Goal: Task Accomplishment & Management: Use online tool/utility

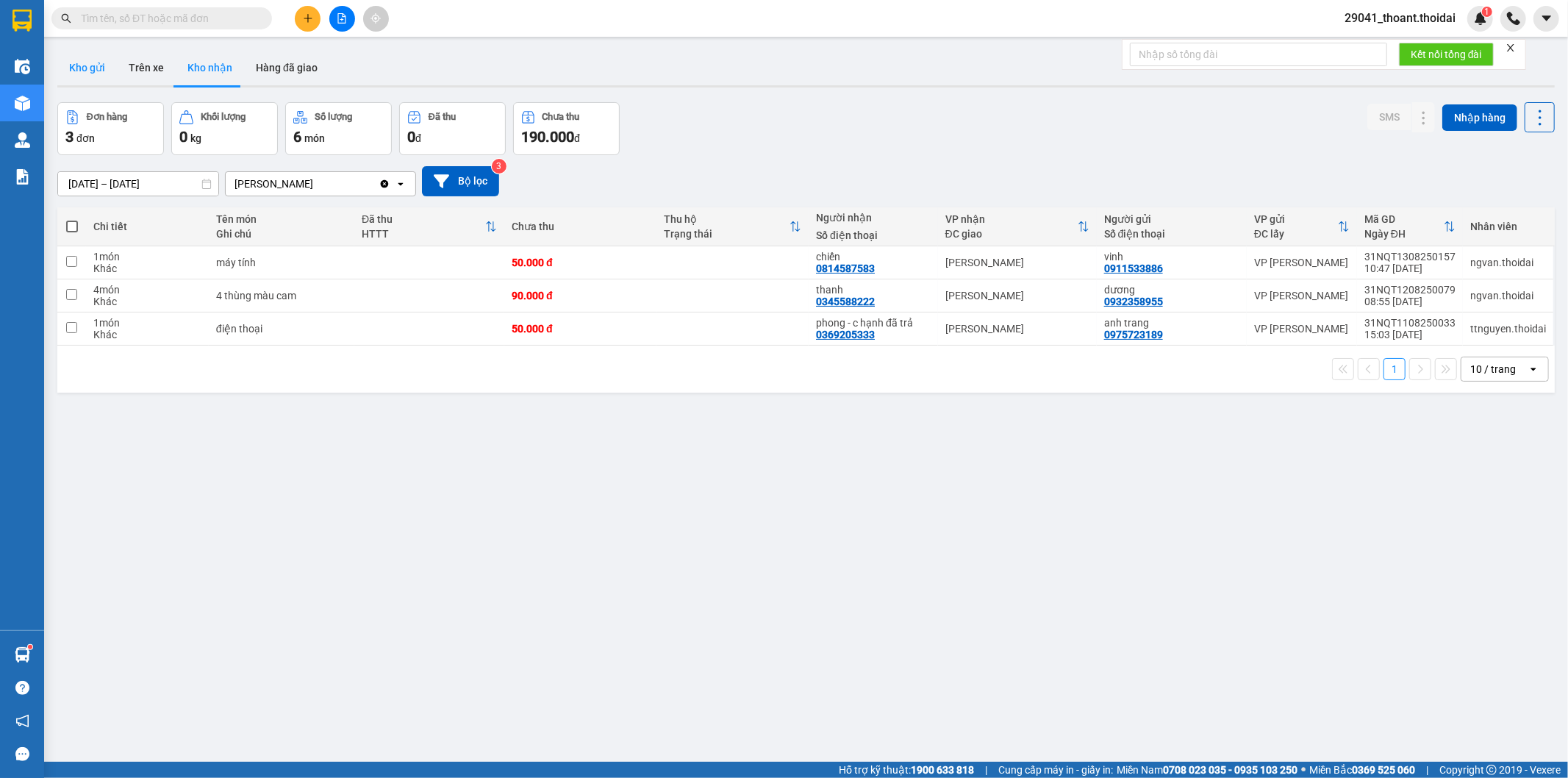
click at [64, 63] on button "Kho gửi" at bounding box center [86, 67] width 60 height 35
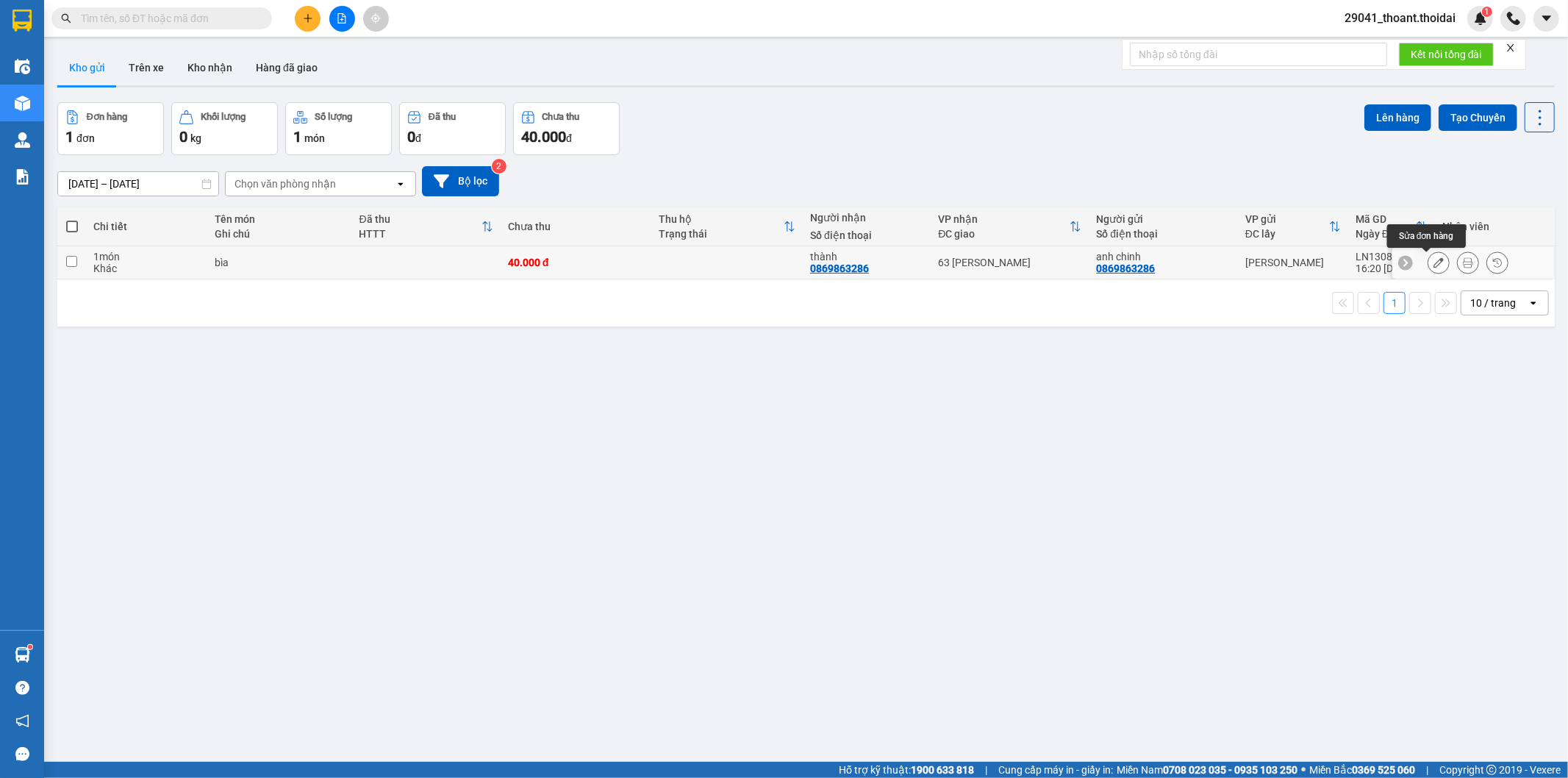
click at [1431, 266] on button at bounding box center [1439, 262] width 21 height 26
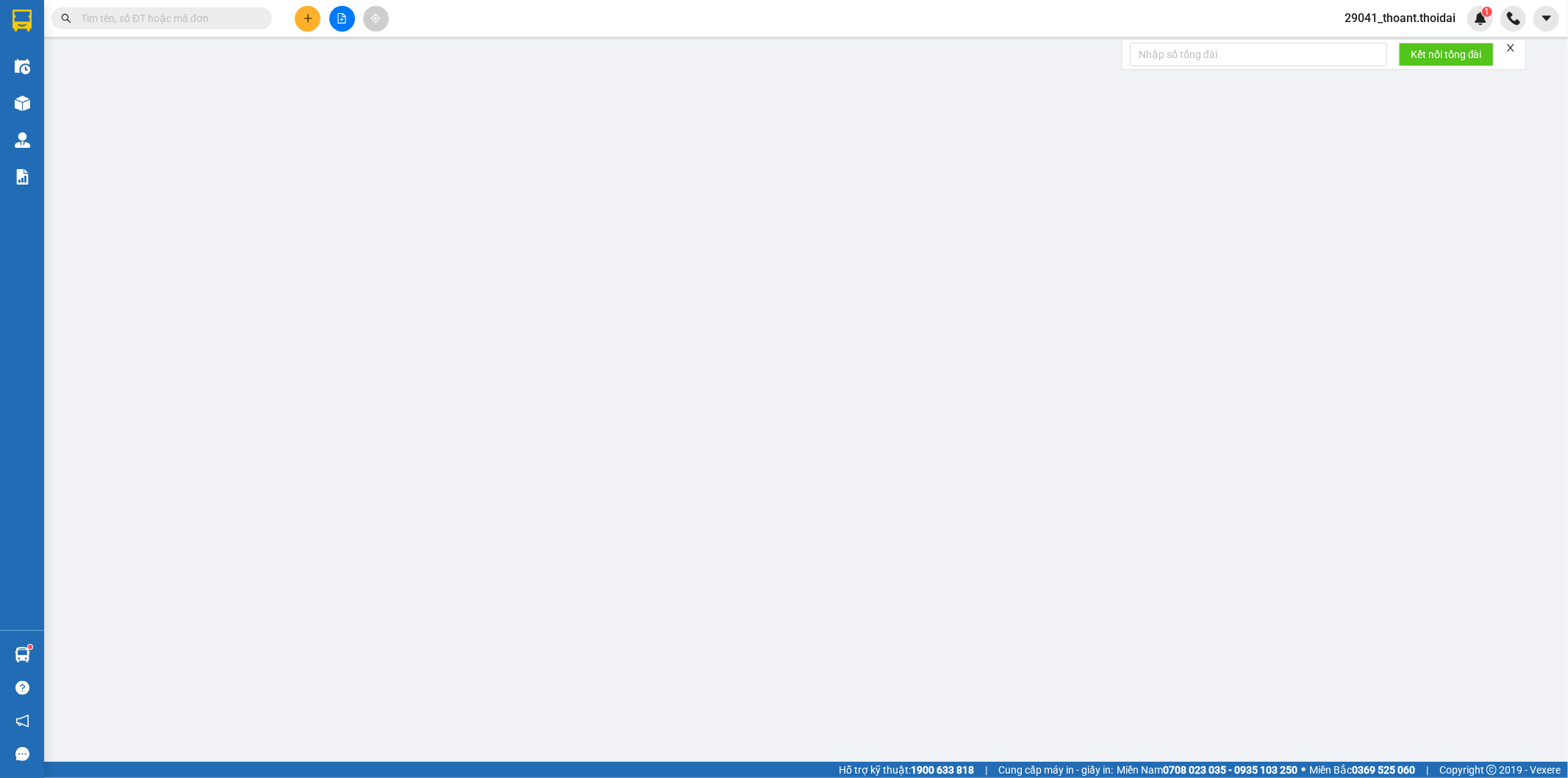
type input "0869863286"
type input "anh chinh"
type input "0869863286"
type input "thành"
type input "40.000"
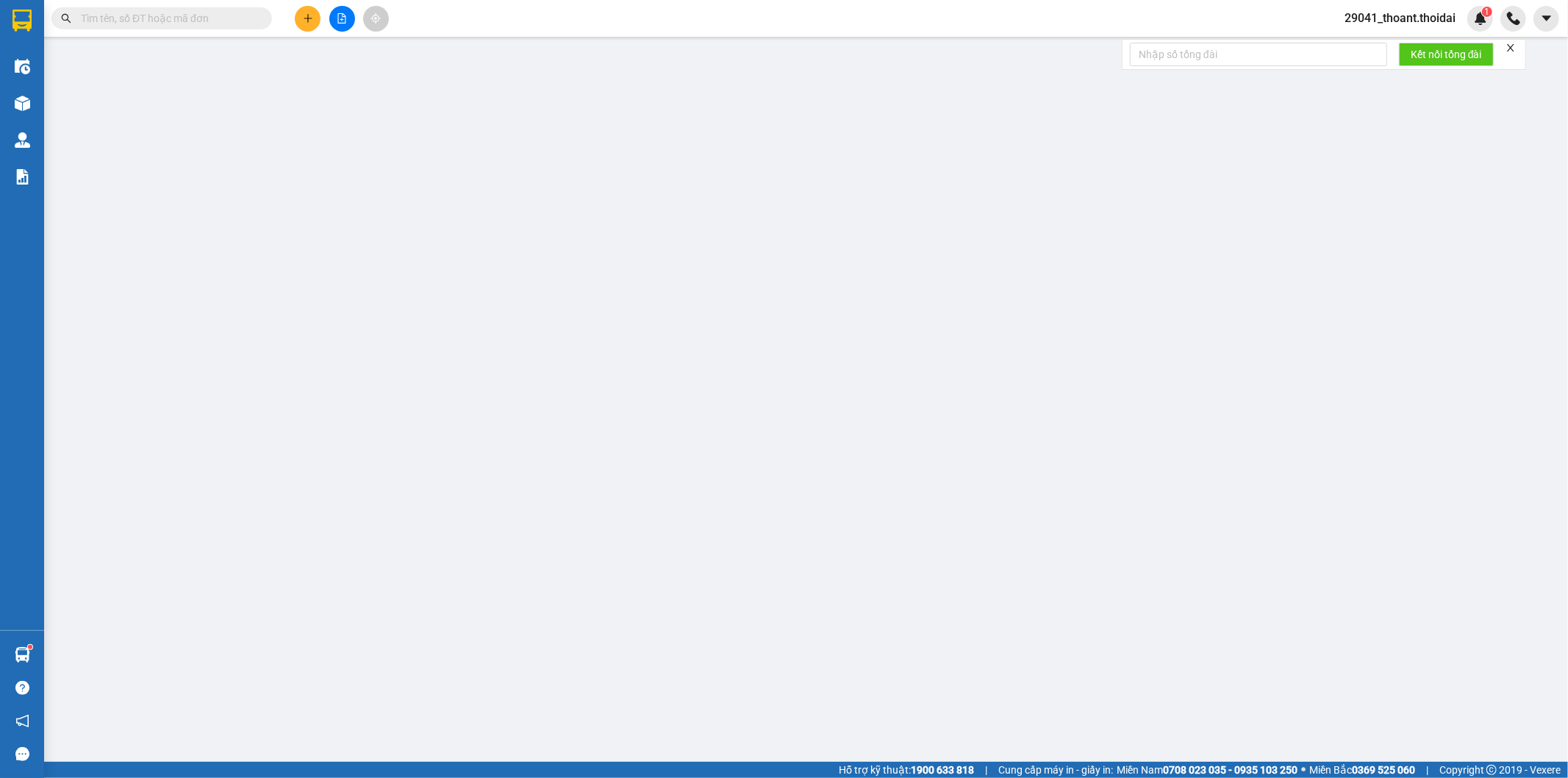
type input "40.000"
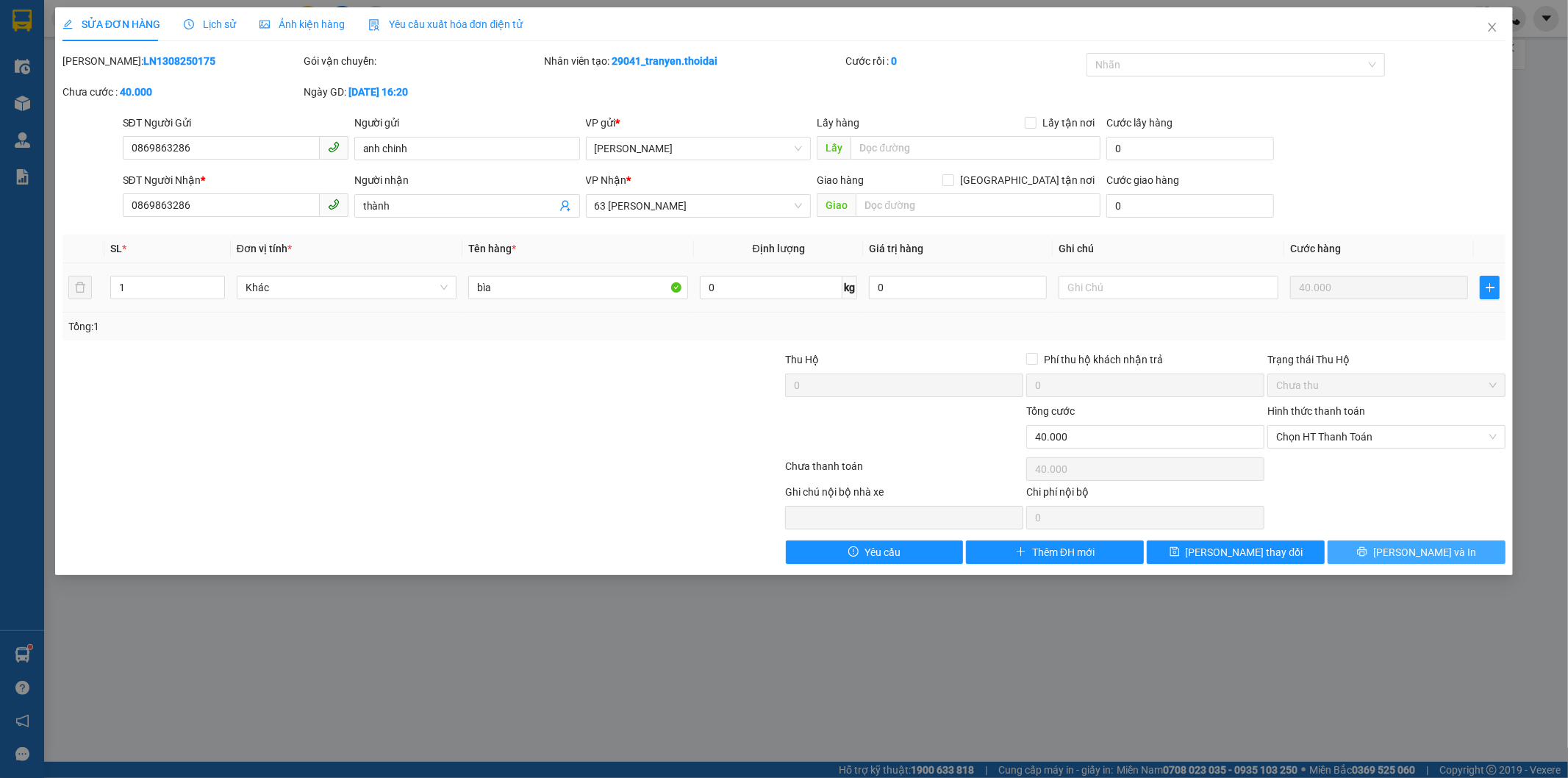
click at [1431, 540] on button "Lưu và In" at bounding box center [1417, 552] width 178 height 24
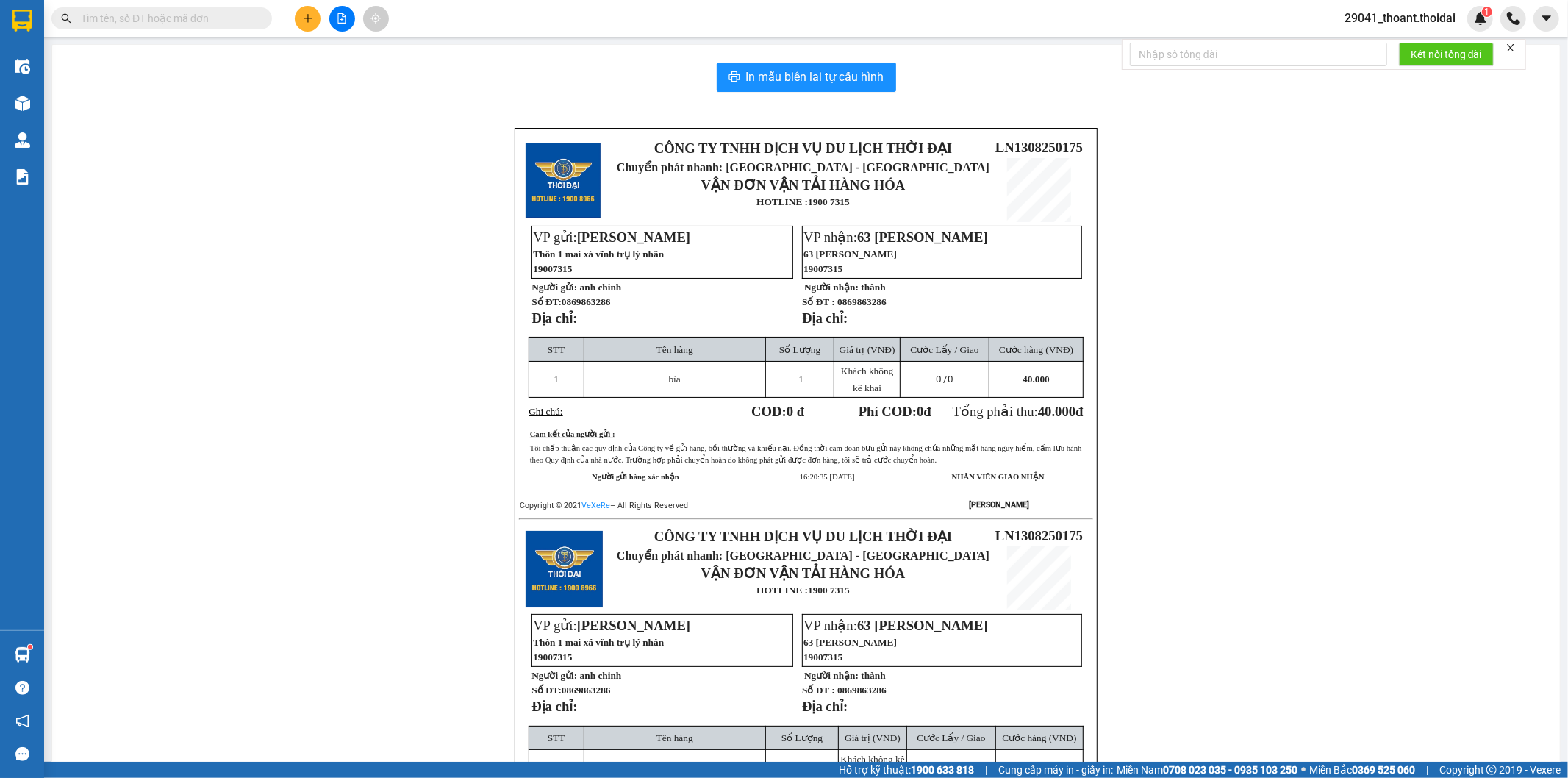
click at [1410, 17] on span "29041_thoant.thoidai" at bounding box center [1400, 17] width 135 height 18
click at [1401, 41] on span "Đăng xuất" at bounding box center [1407, 45] width 104 height 16
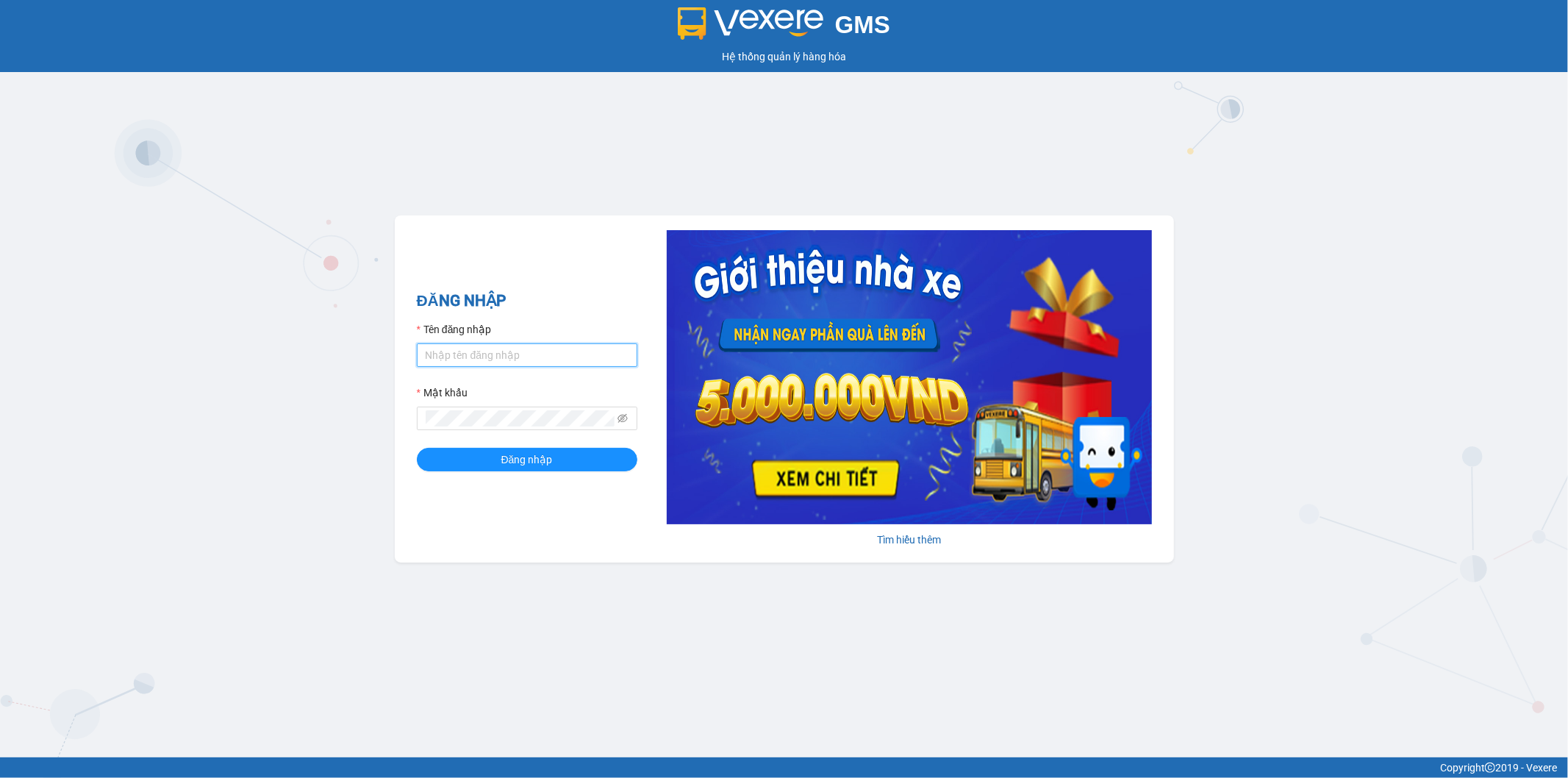
click at [493, 358] on input "Tên đăng nhập" at bounding box center [527, 354] width 221 height 24
click at [428, 355] on input "Thoant.thoidai" at bounding box center [527, 354] width 221 height 24
click at [429, 355] on input "Thoant.thoidai" at bounding box center [527, 354] width 221 height 24
type input "thoant.thoidai"
click at [417, 447] on button "Đăng nhập" at bounding box center [527, 459] width 221 height 24
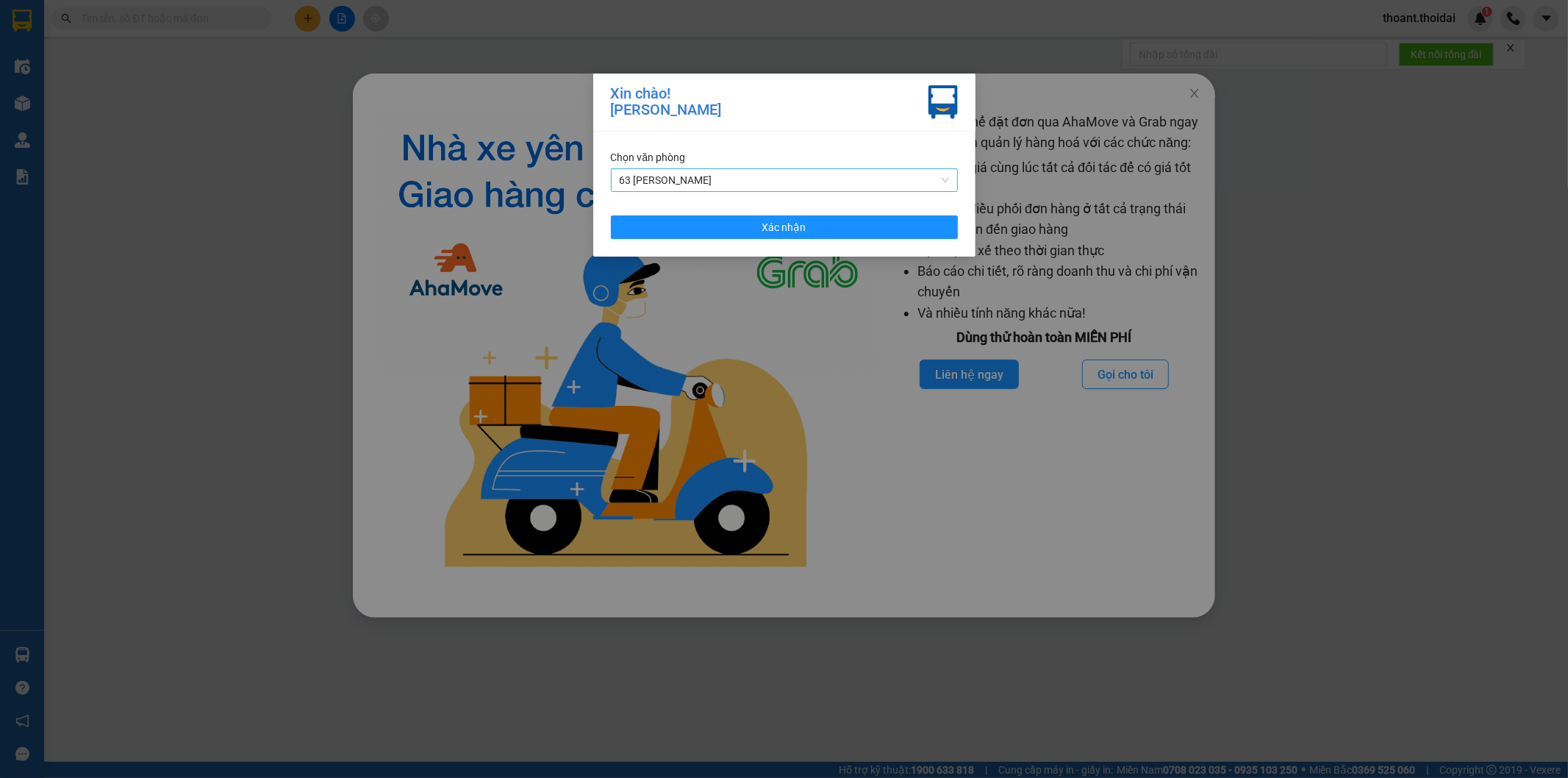
click at [741, 178] on span "63 [PERSON_NAME]" at bounding box center [784, 179] width 329 height 22
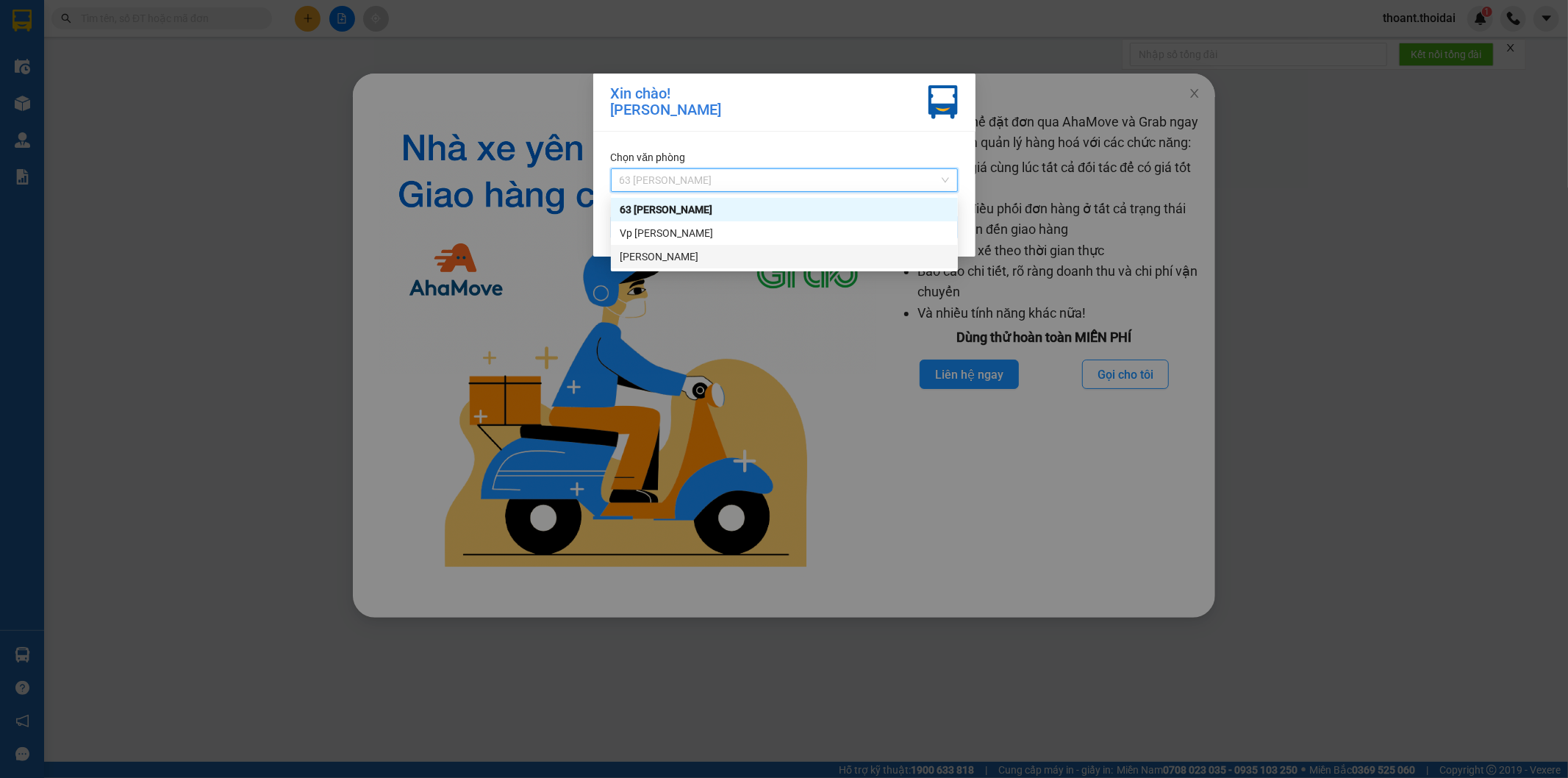
click at [686, 250] on div "[PERSON_NAME]" at bounding box center [784, 256] width 329 height 16
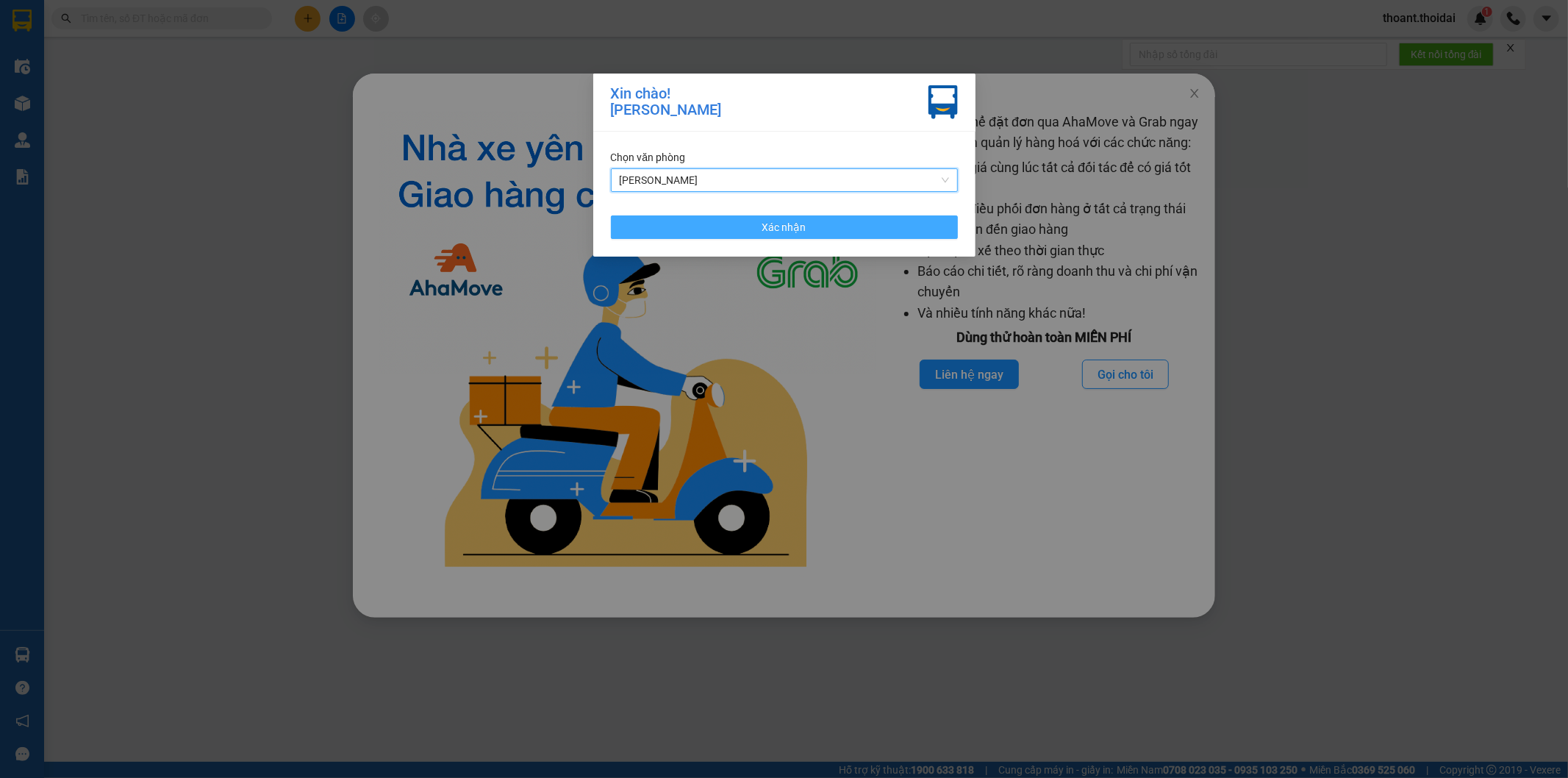
click at [760, 223] on button "Xác nhận" at bounding box center [785, 226] width 347 height 24
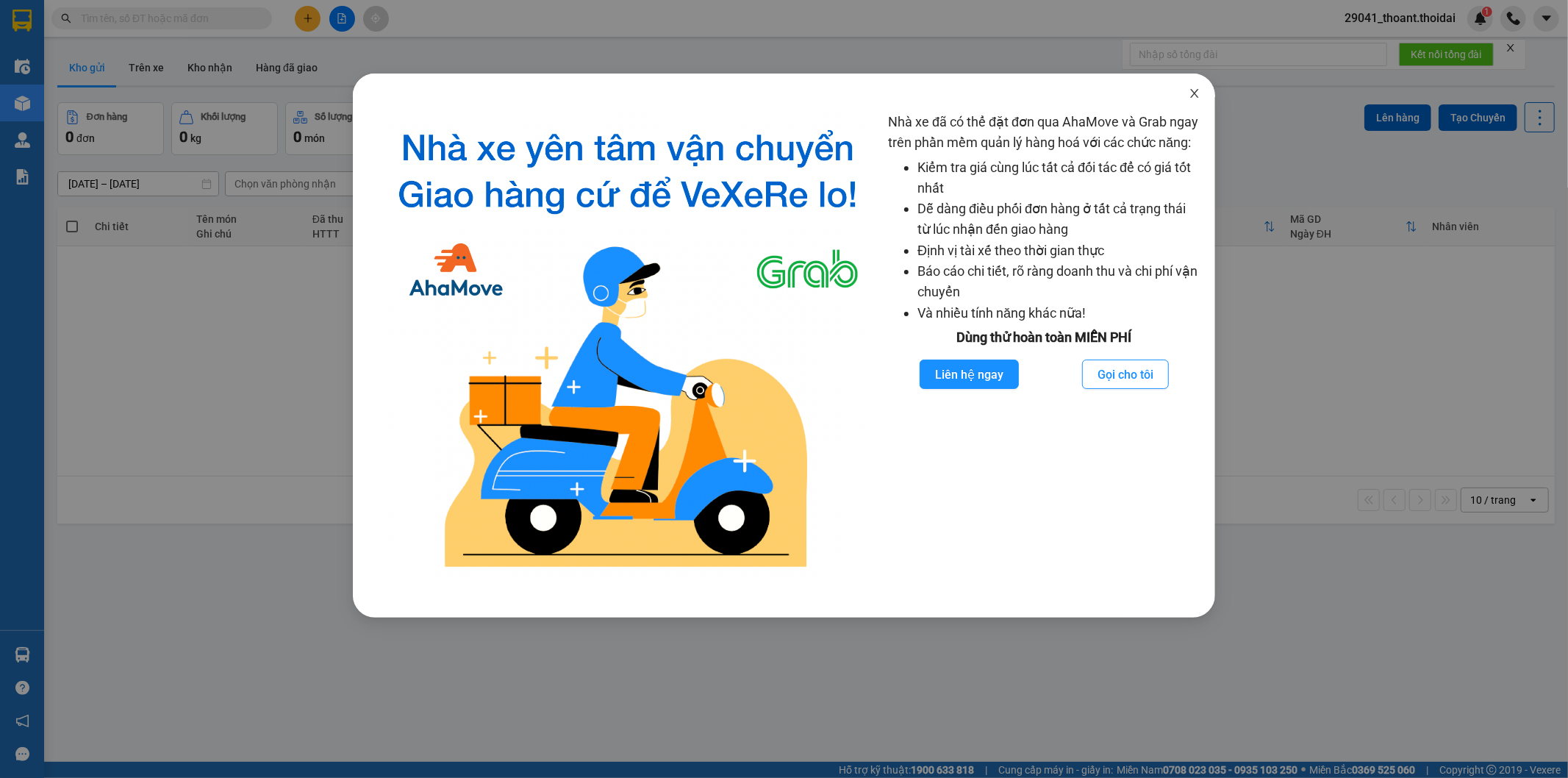
click at [1190, 92] on icon "close" at bounding box center [1194, 93] width 11 height 11
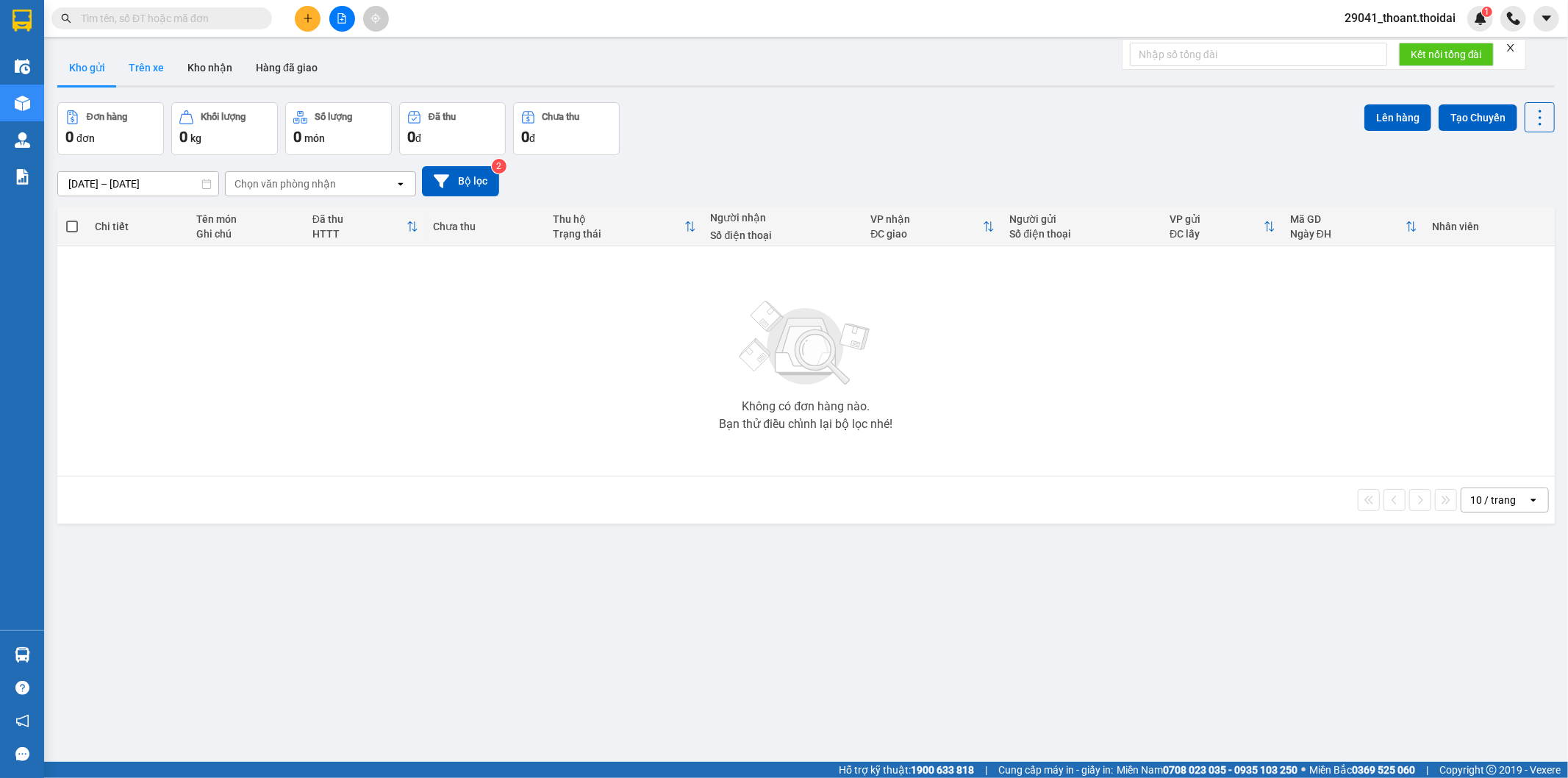
click at [138, 67] on button "Trên xe" at bounding box center [146, 67] width 59 height 35
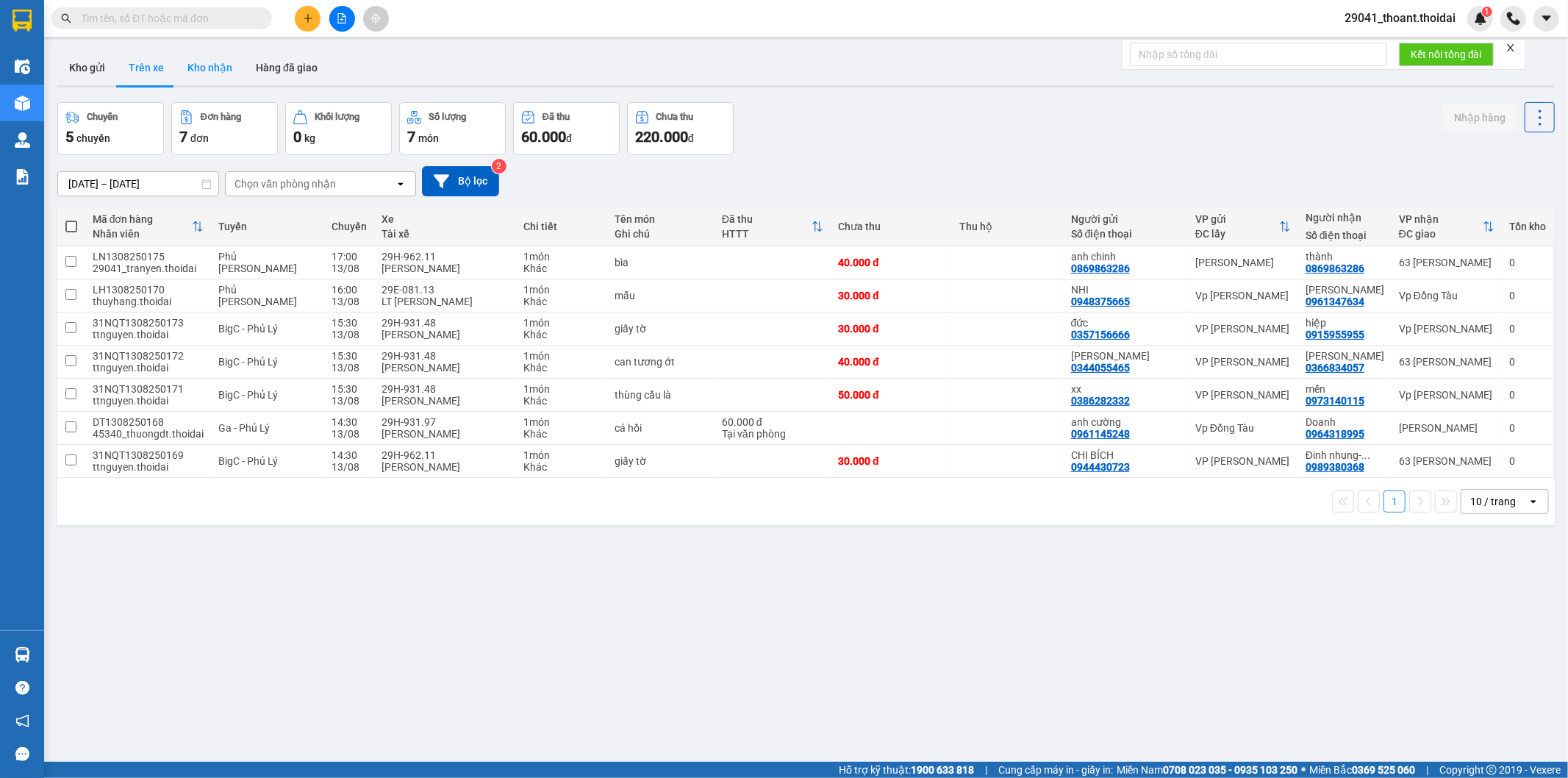
click at [209, 74] on button "Kho nhận" at bounding box center [210, 67] width 68 height 35
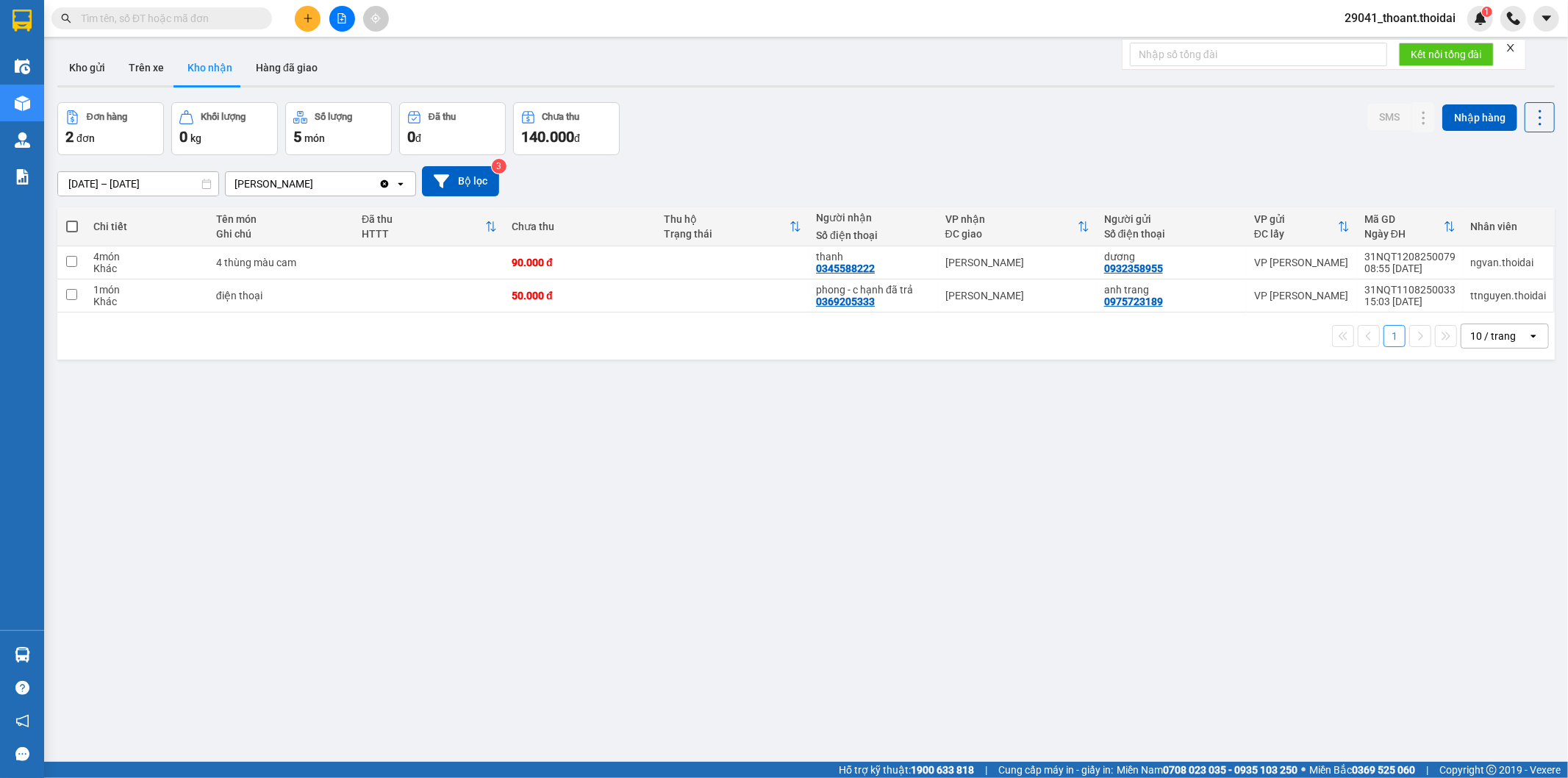
click at [1399, 18] on span "29041_thoant.thoidai" at bounding box center [1400, 17] width 135 height 18
click at [1381, 45] on span "Đăng xuất" at bounding box center [1407, 45] width 104 height 16
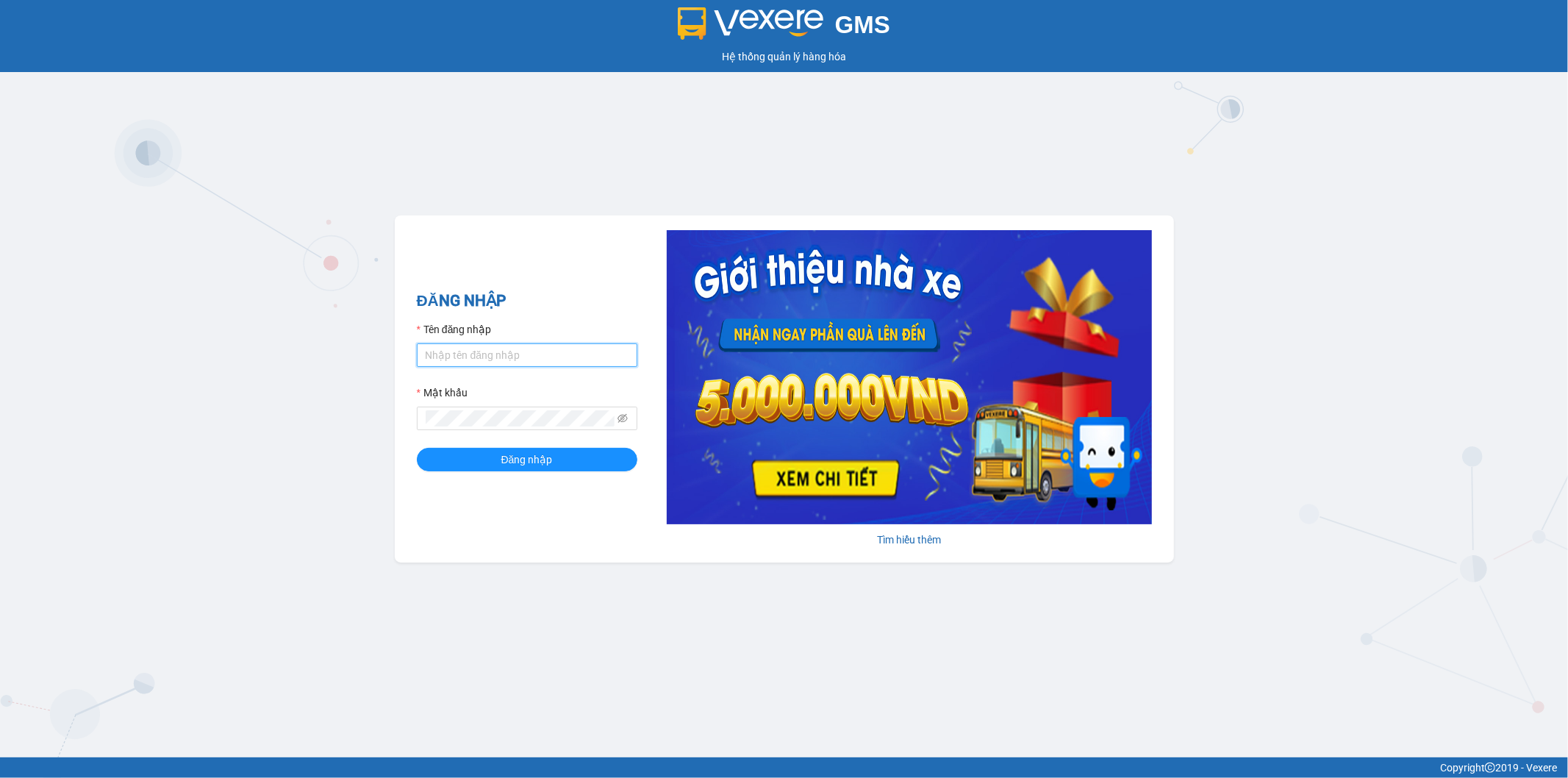
click at [468, 355] on input "Tên đăng nhập" at bounding box center [527, 354] width 221 height 24
click at [431, 354] on input "Thoant.thoidai" at bounding box center [527, 354] width 221 height 24
type input "thoant.thoidai"
click at [473, 469] on button "Đăng nhập" at bounding box center [527, 459] width 221 height 24
click at [417, 447] on button "Đăng nhập" at bounding box center [527, 459] width 221 height 24
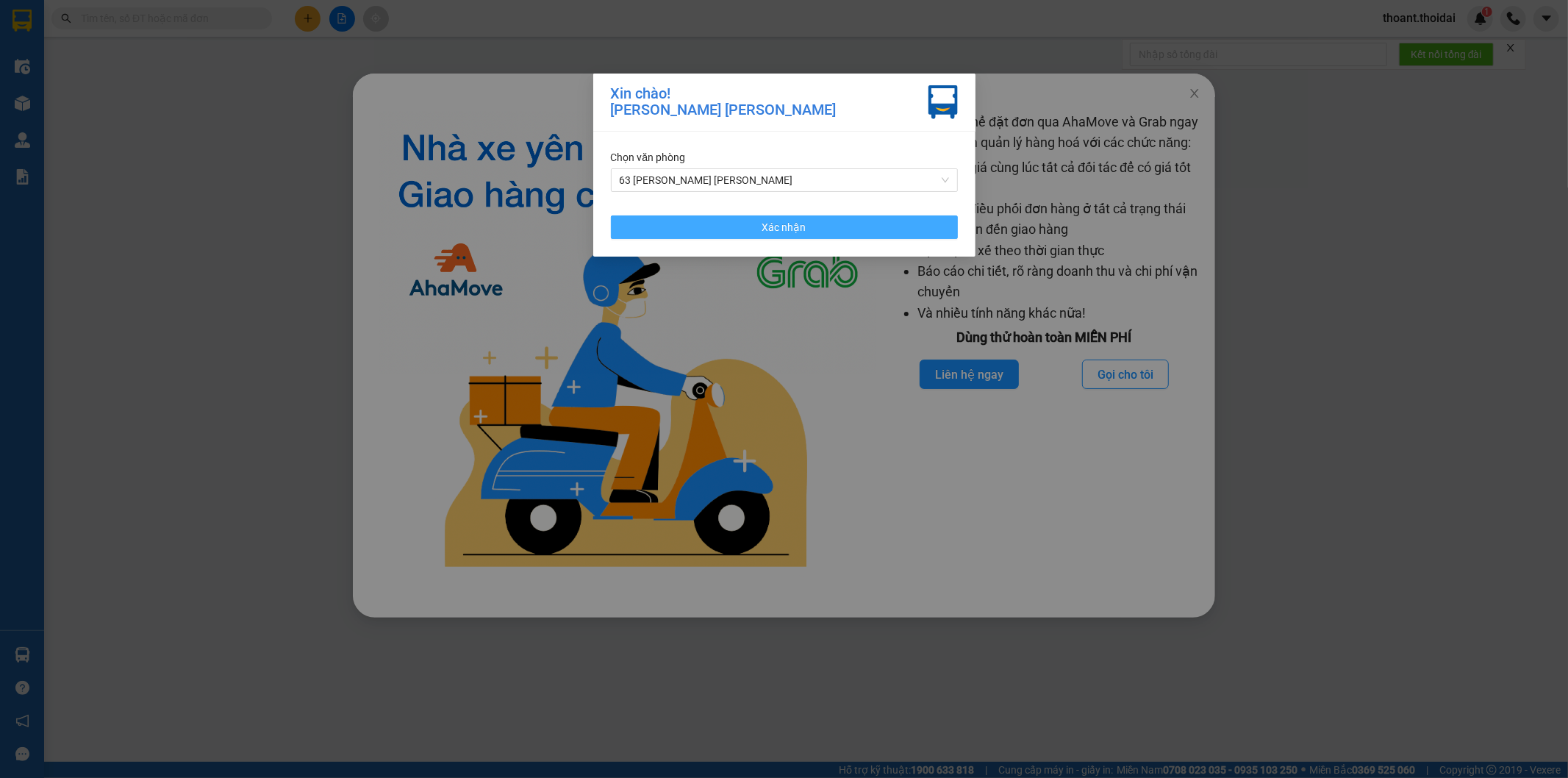
click at [716, 222] on button "Xác nhận" at bounding box center [785, 226] width 347 height 24
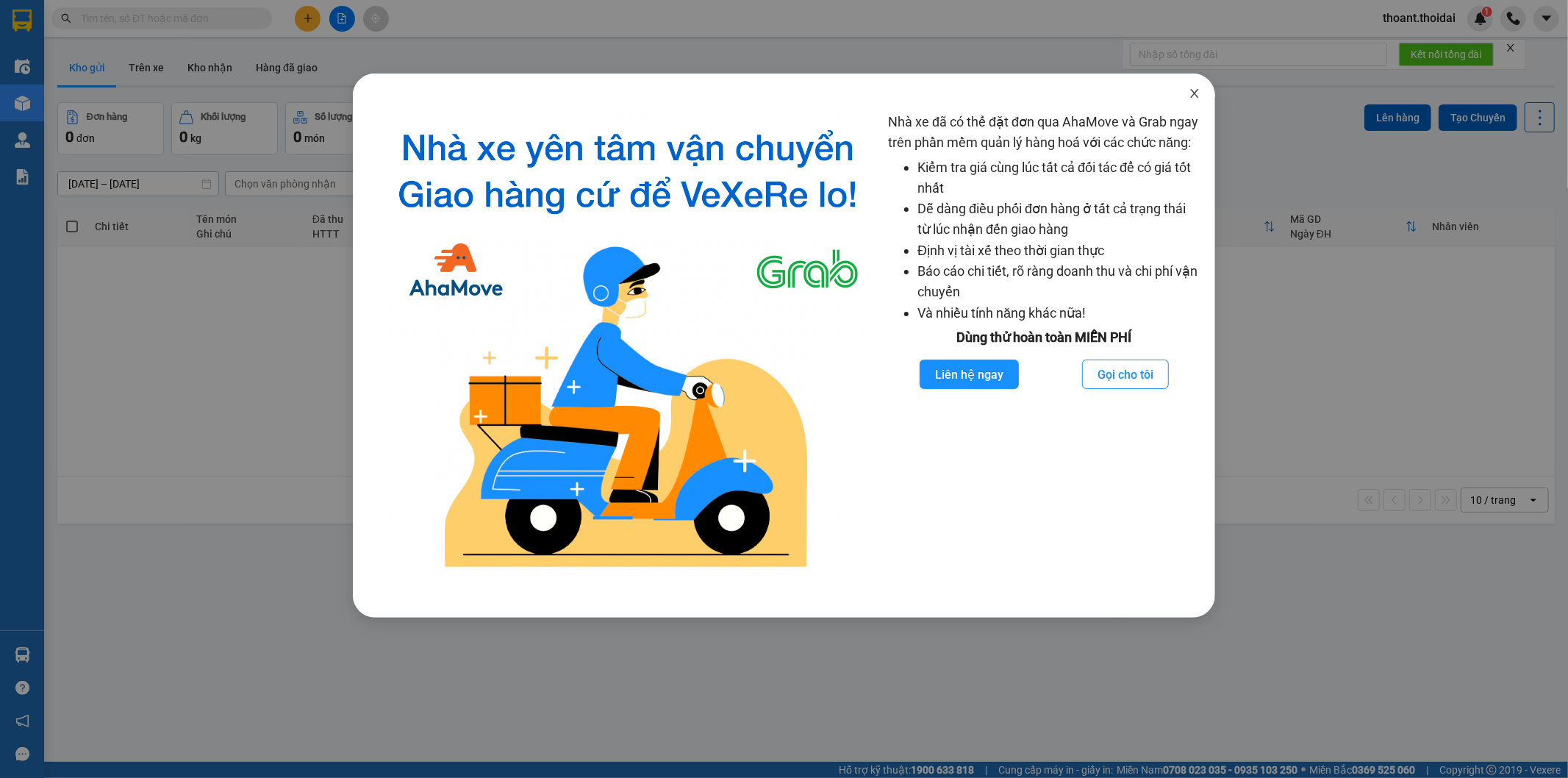
click at [1199, 85] on span "Close" at bounding box center [1194, 94] width 41 height 41
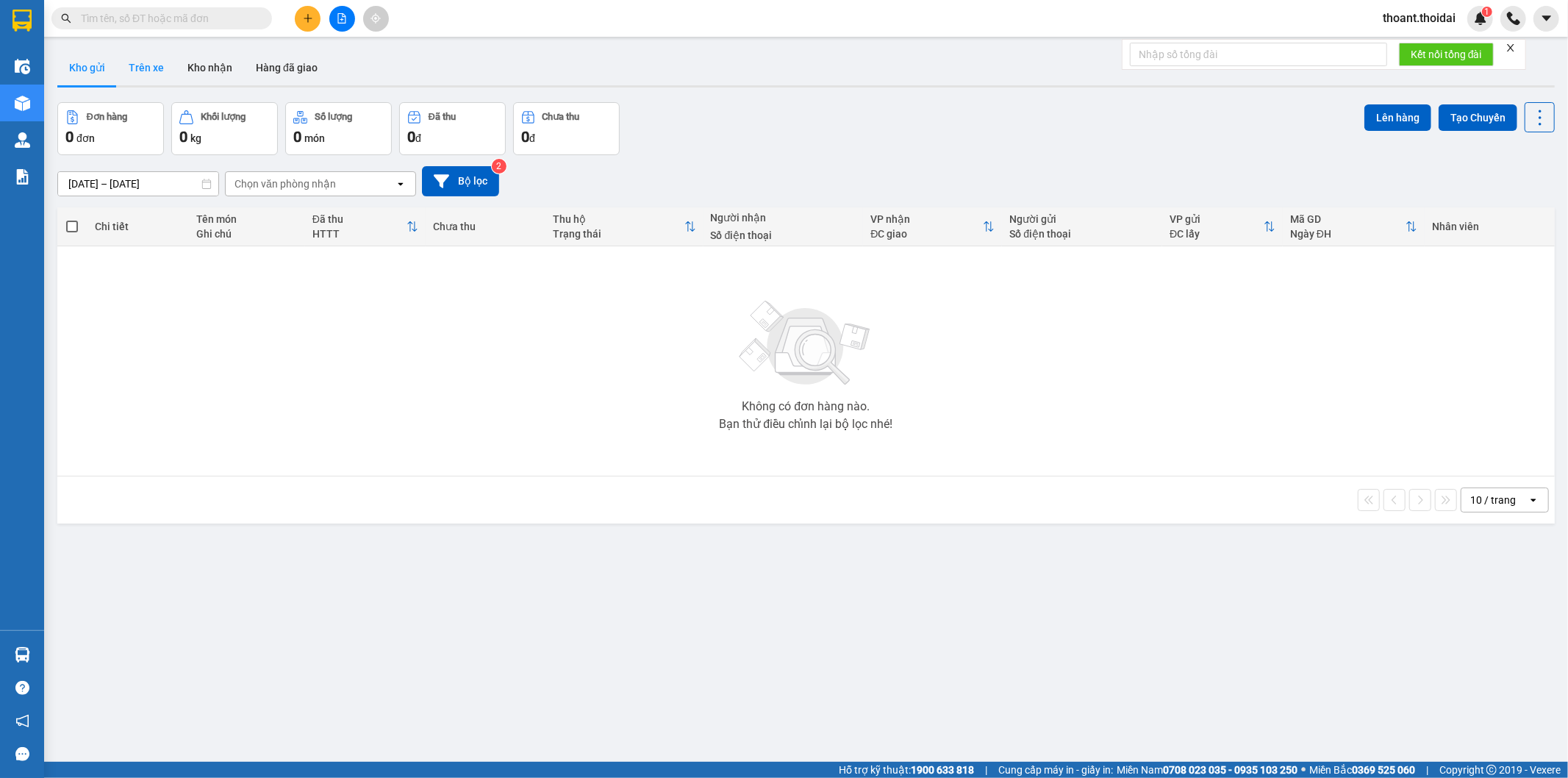
click at [134, 74] on button "Trên xe" at bounding box center [146, 67] width 59 height 35
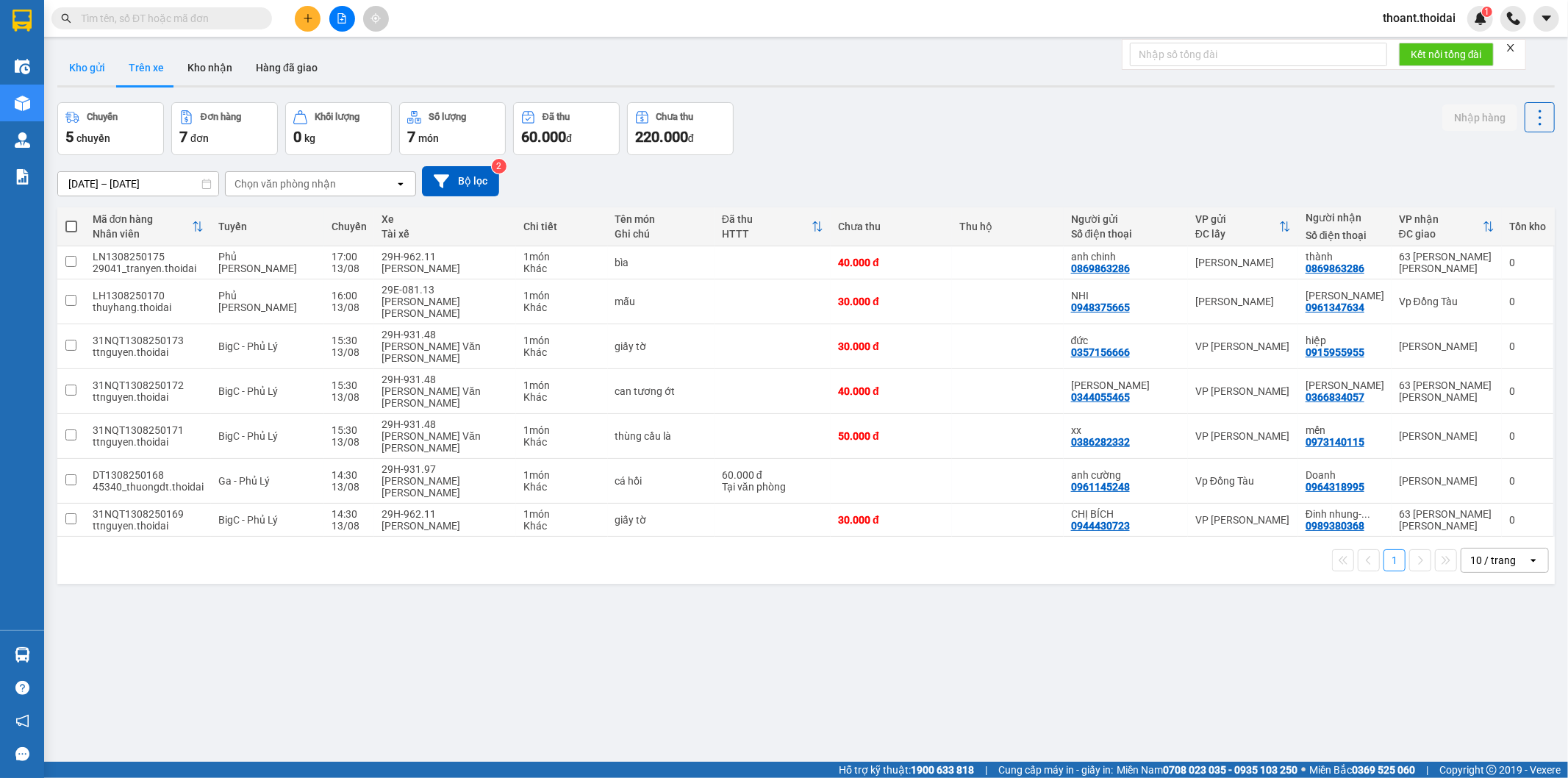
click at [97, 77] on button "Kho gửi" at bounding box center [86, 67] width 60 height 35
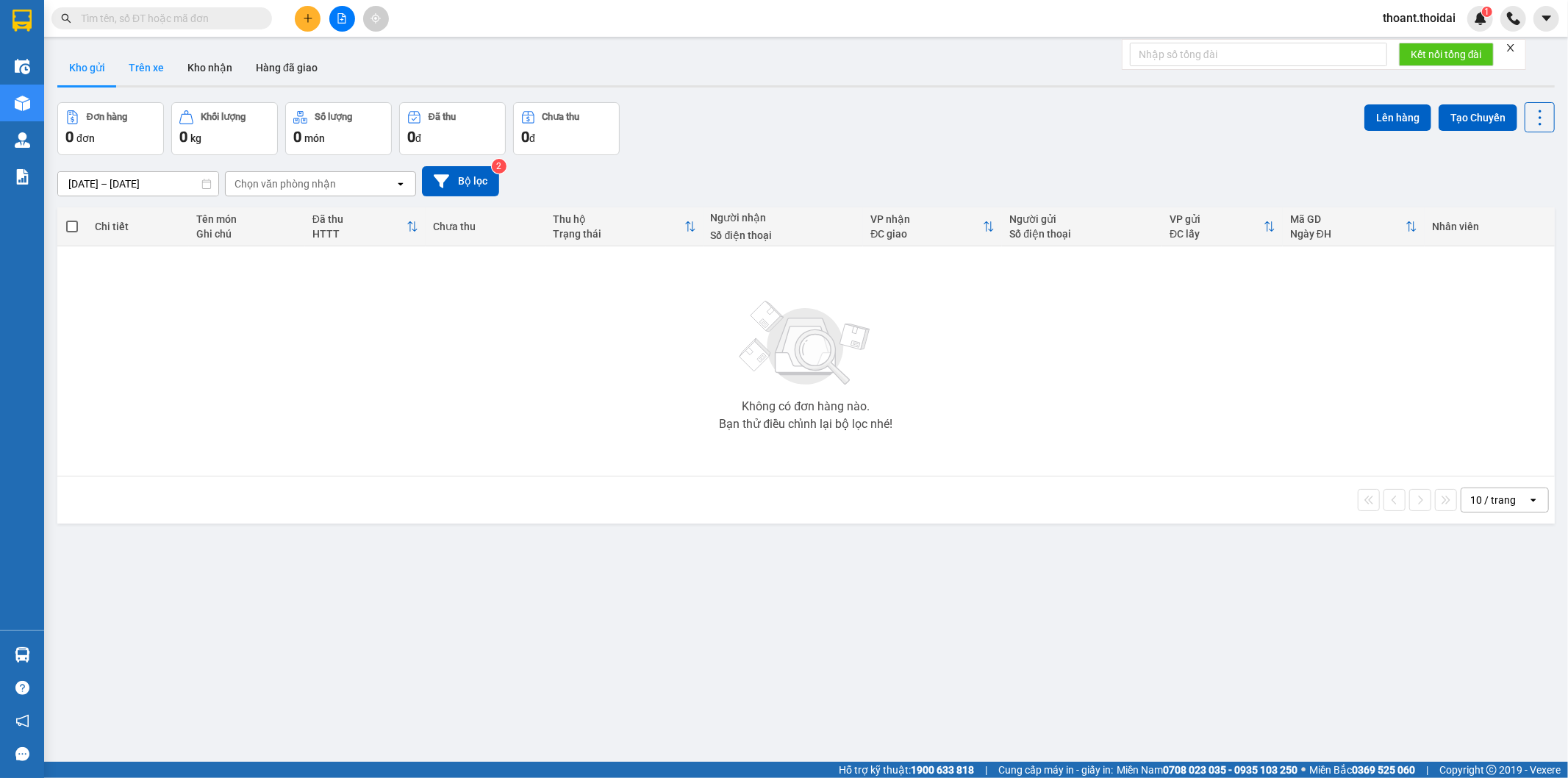
click at [147, 77] on button "Trên xe" at bounding box center [146, 67] width 59 height 35
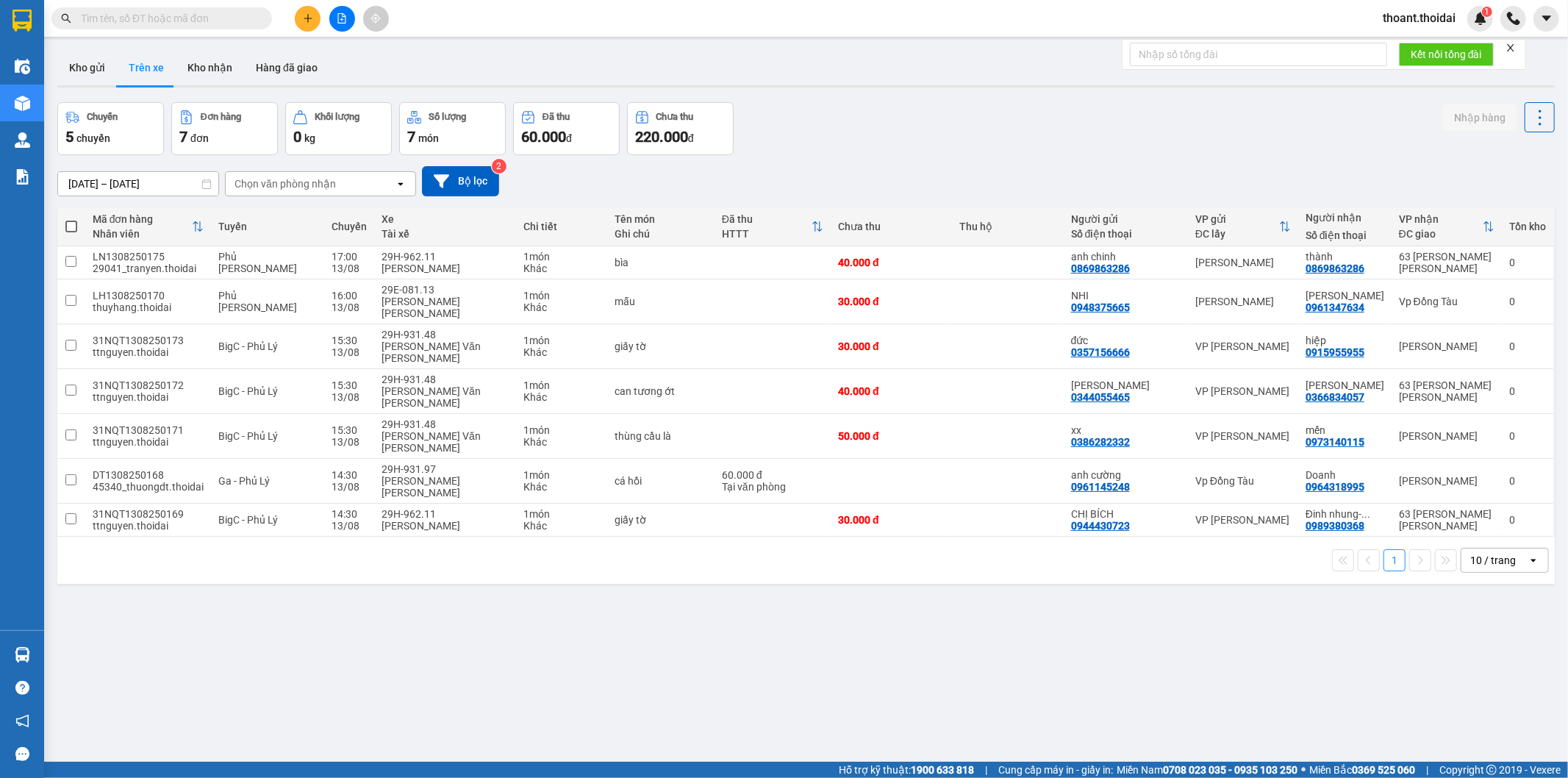
click at [195, 25] on input "text" at bounding box center [167, 18] width 173 height 16
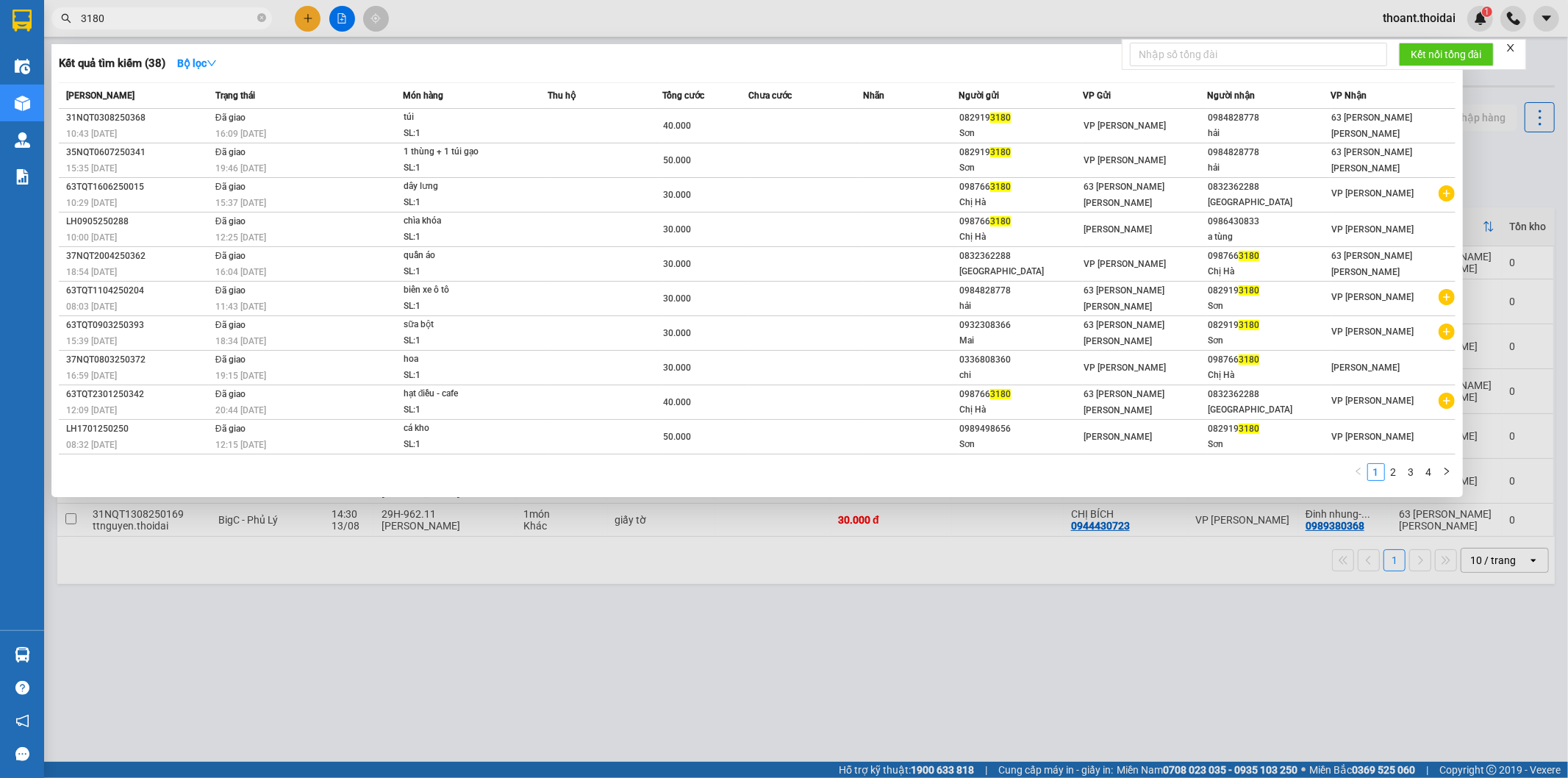
type input "3180"
click at [504, 558] on div at bounding box center [784, 389] width 1568 height 778
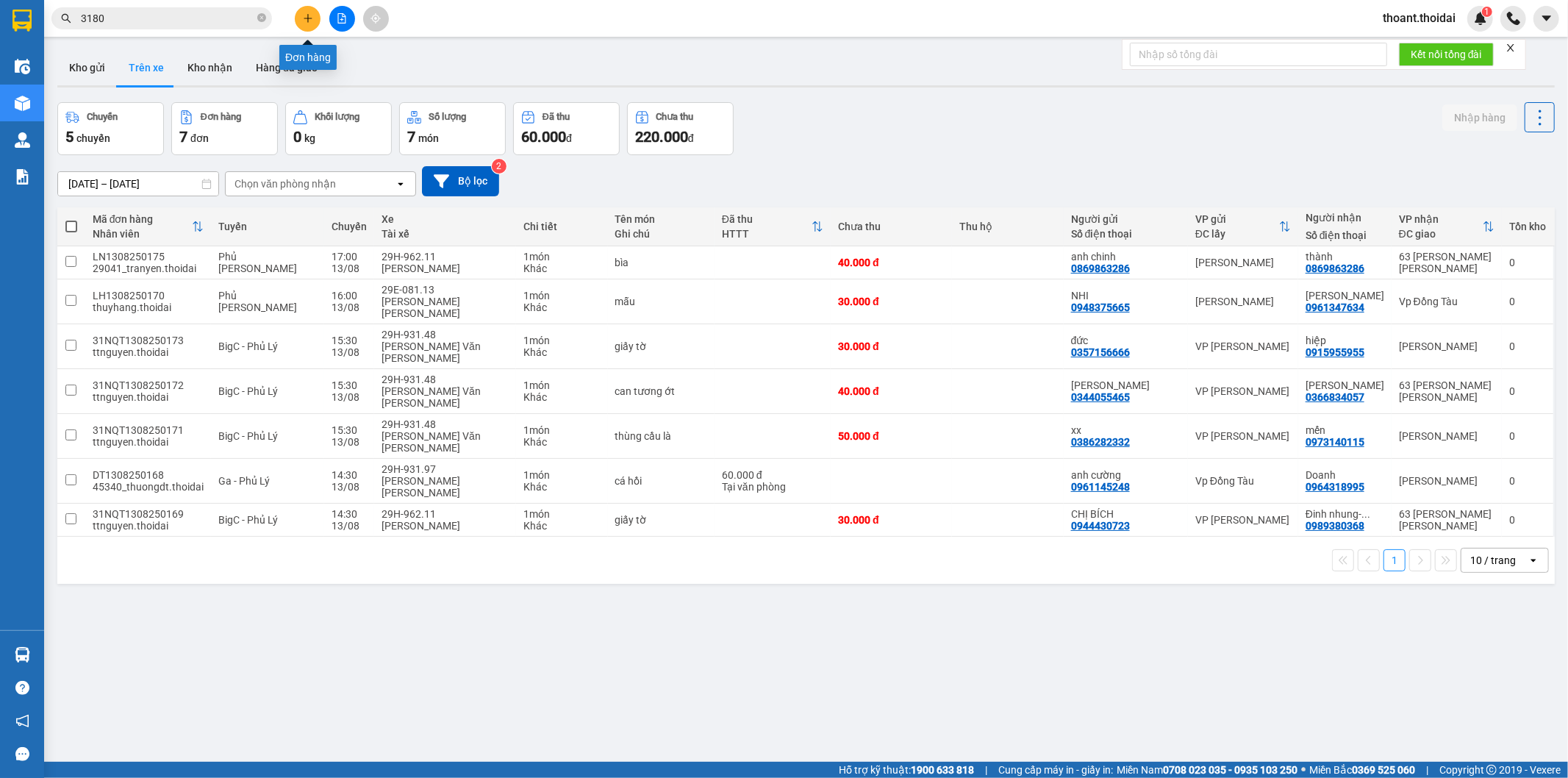
click at [303, 19] on icon "plus" at bounding box center [308, 18] width 10 height 10
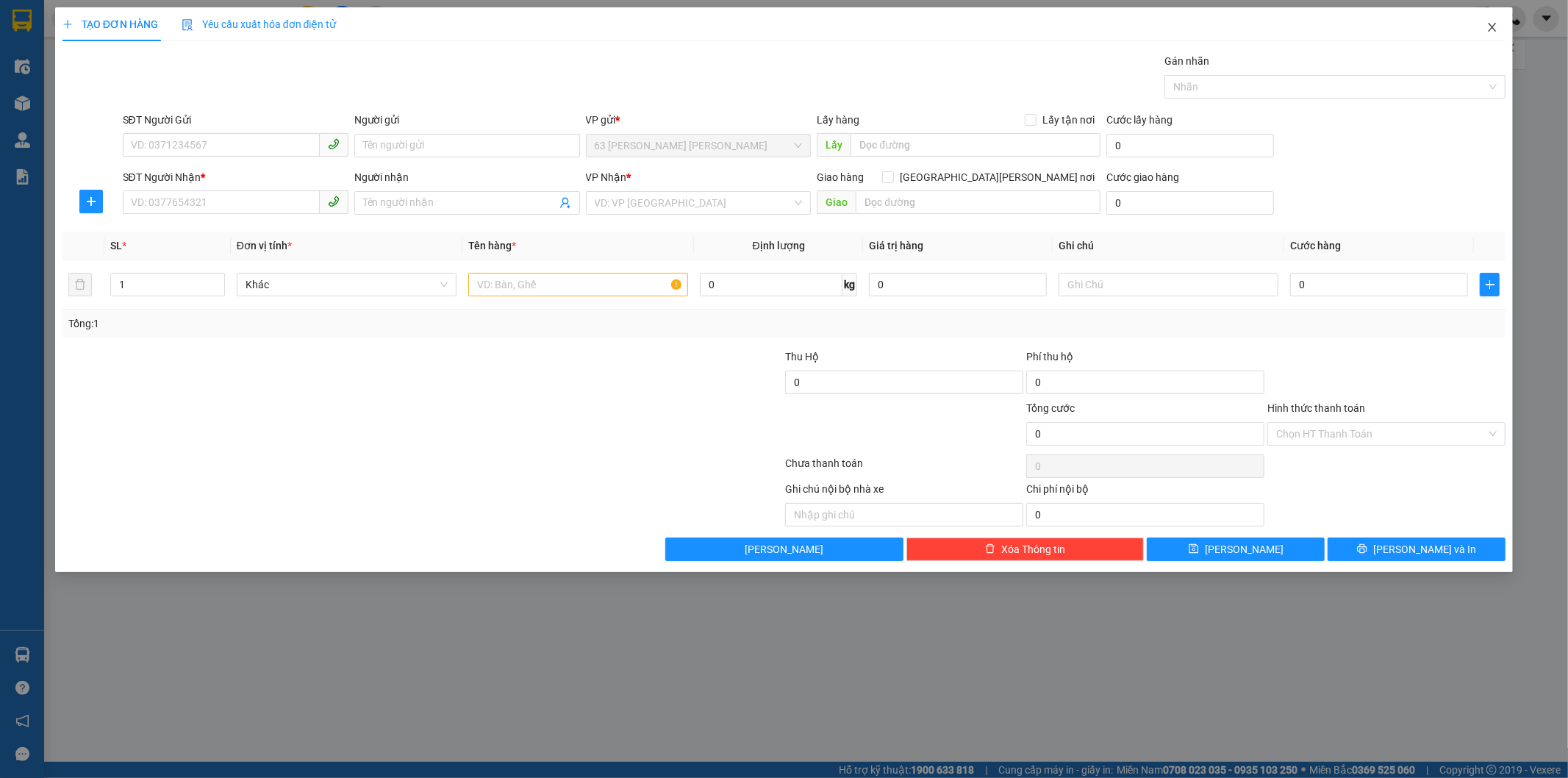
click at [1489, 19] on span "Close" at bounding box center [1492, 27] width 41 height 41
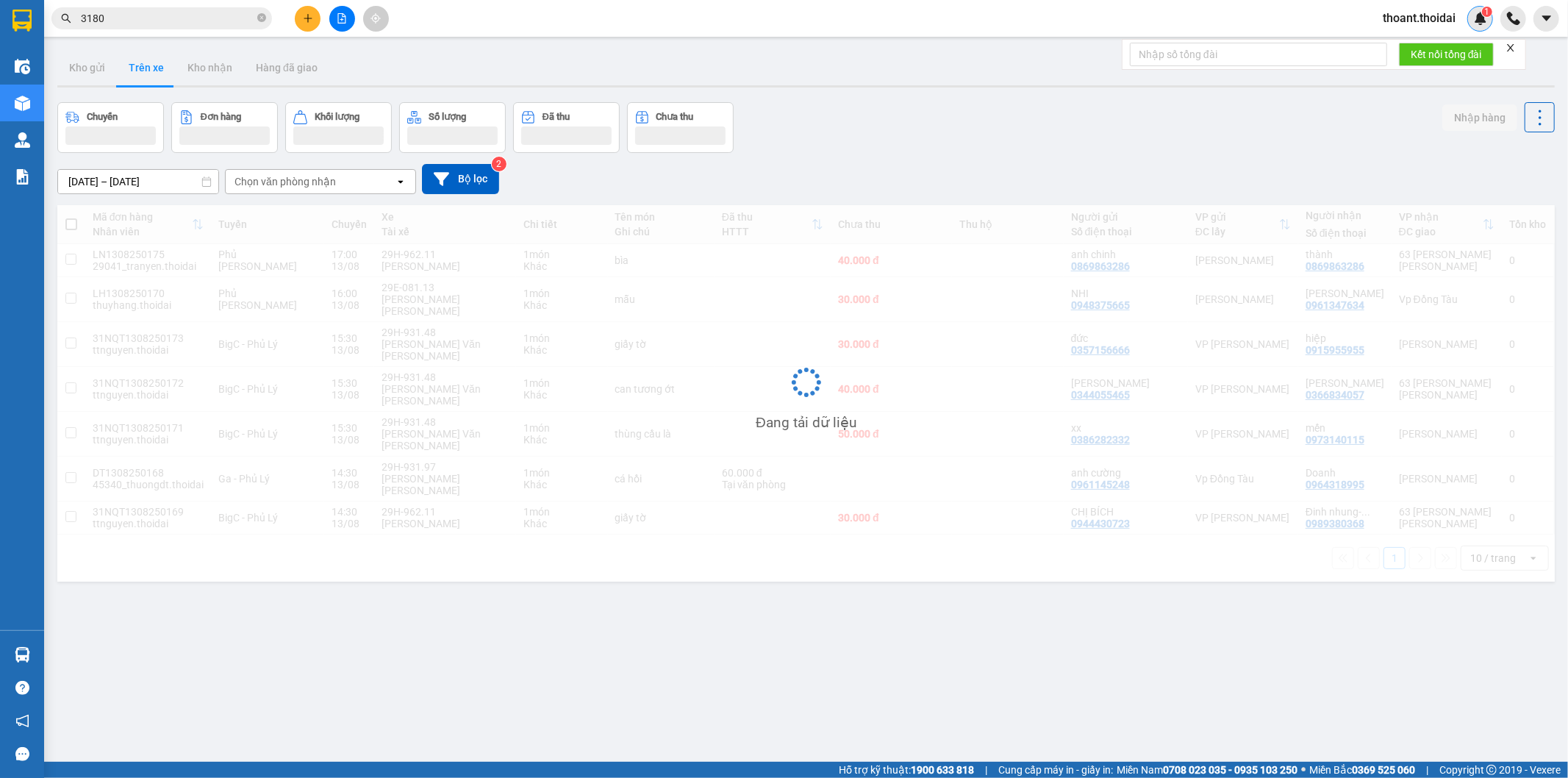
click at [1488, 27] on div "1" at bounding box center [1480, 18] width 26 height 26
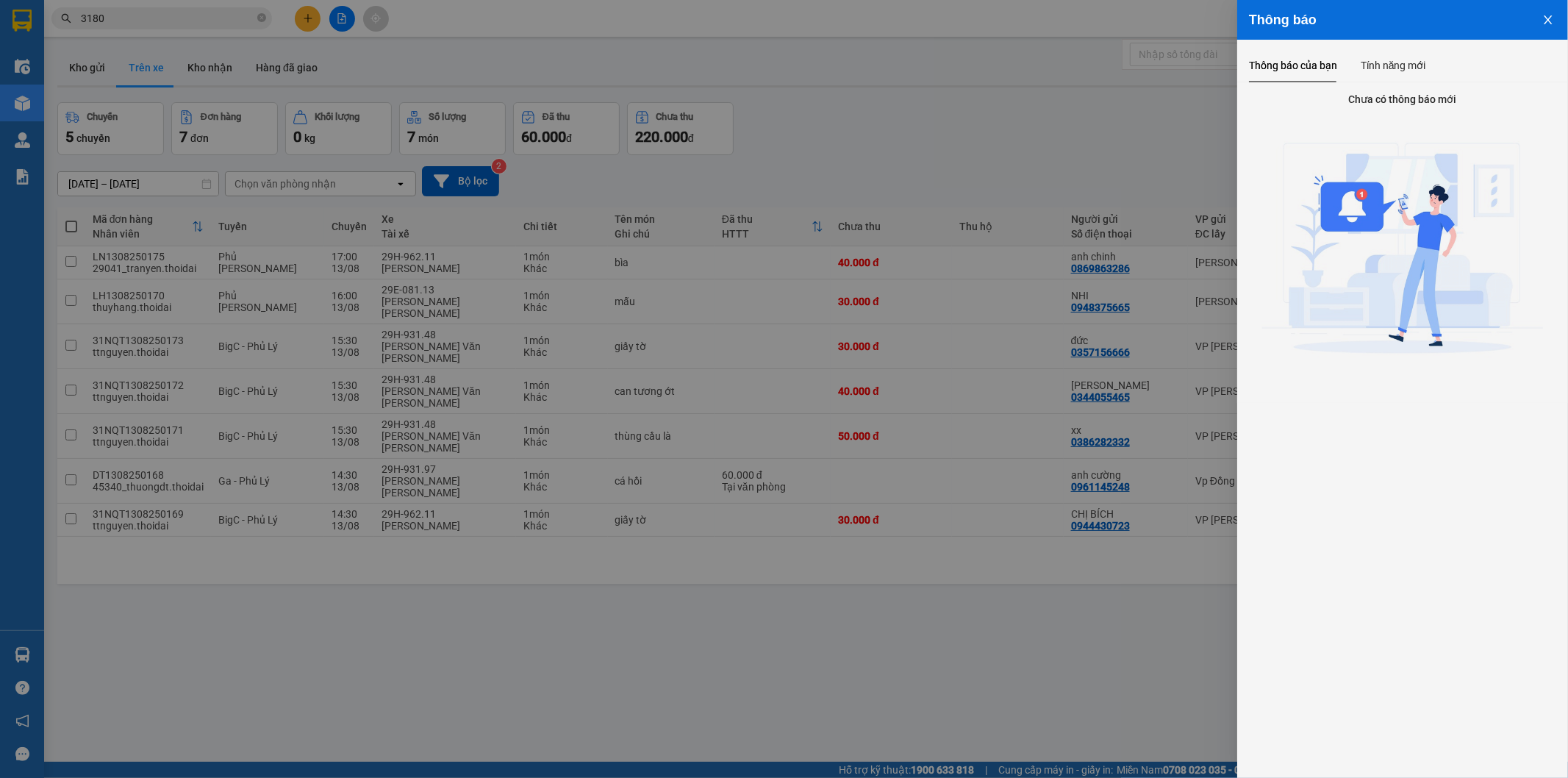
click at [1054, 149] on div at bounding box center [784, 389] width 1568 height 778
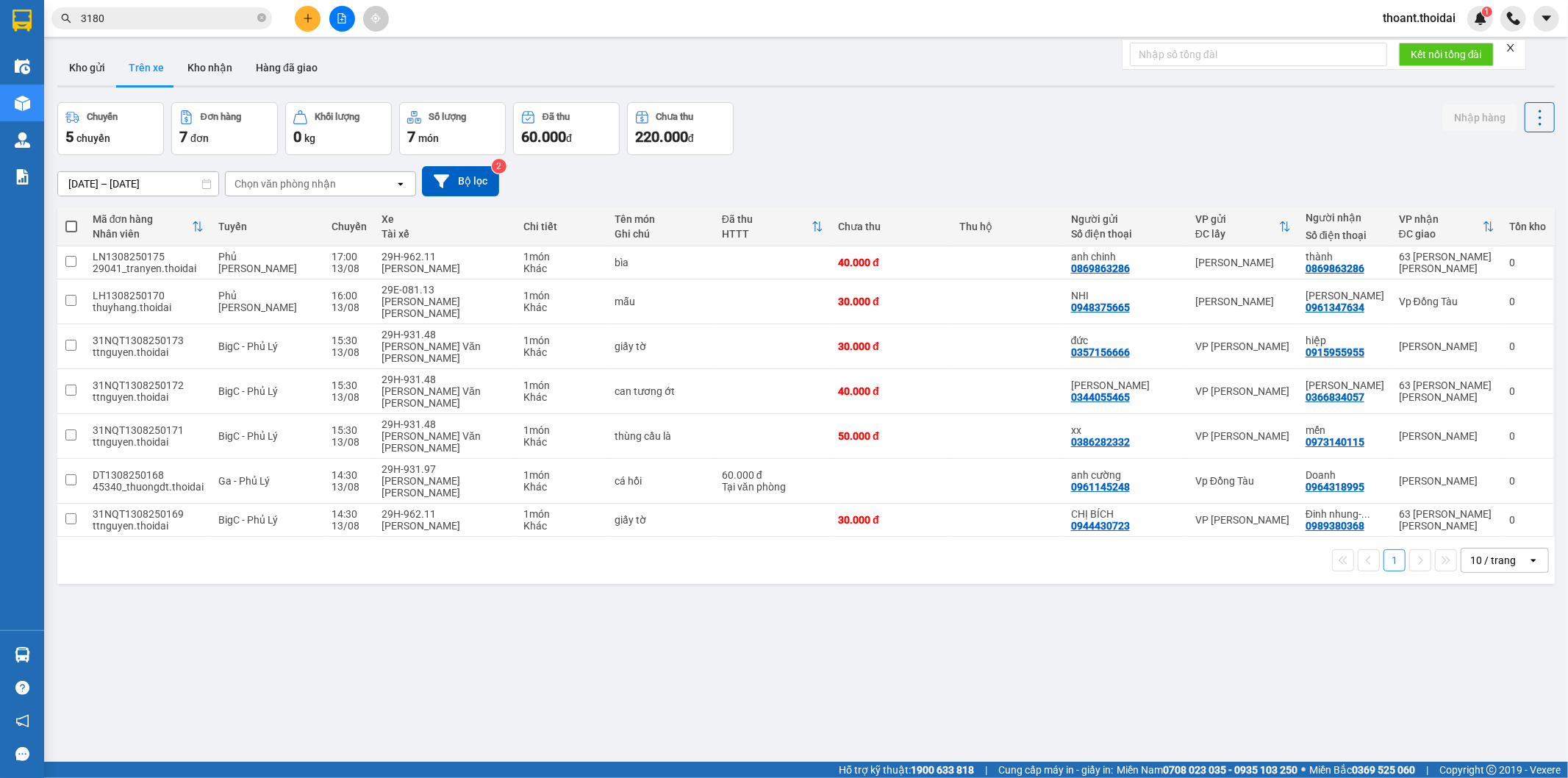
click at [1395, 18] on span "thoant.thoidai" at bounding box center [1420, 17] width 97 height 18
click at [1414, 45] on span "Đăng xuất" at bounding box center [1426, 45] width 67 height 16
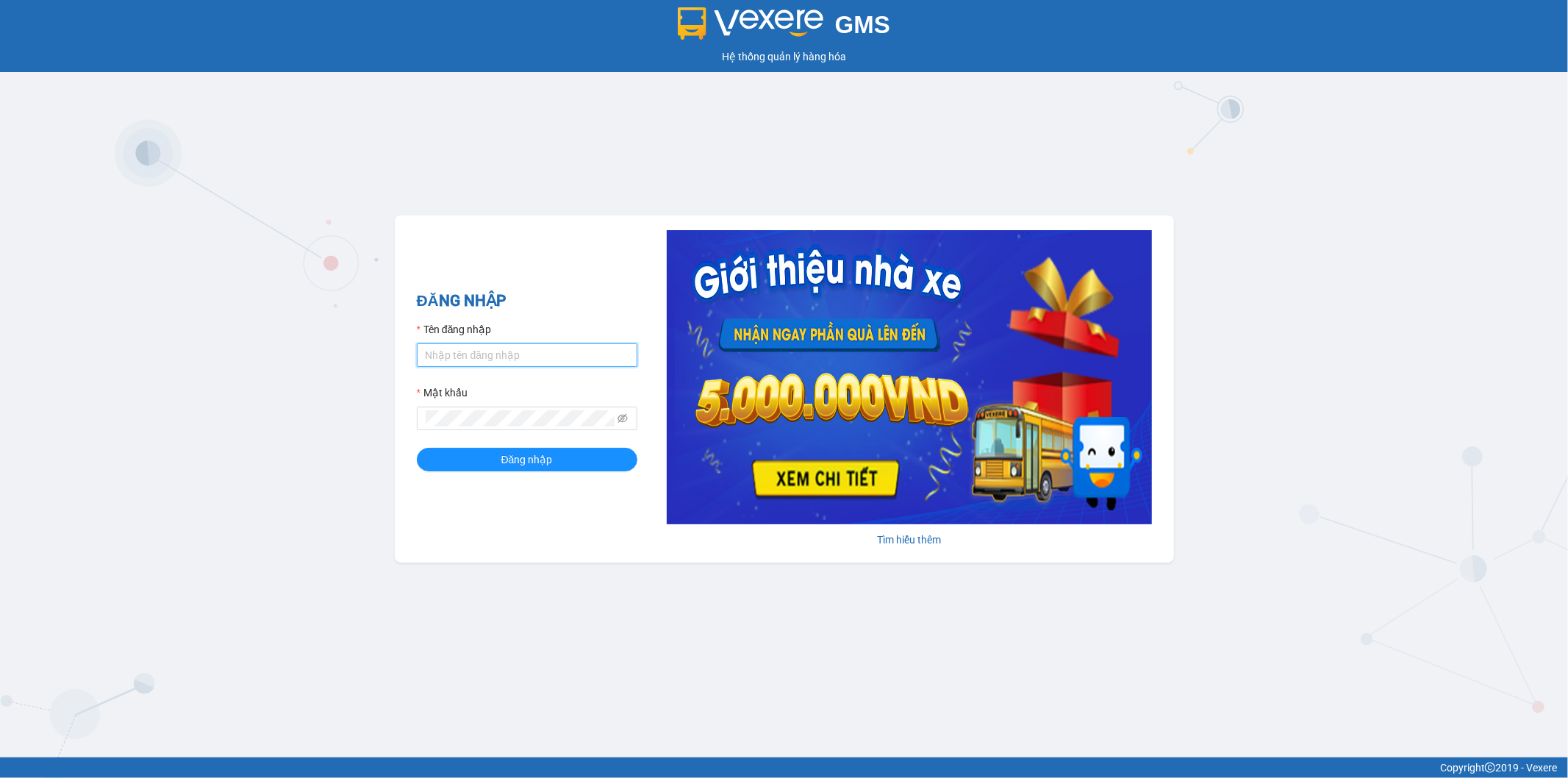
click at [494, 365] on input "Tên đăng nhập" at bounding box center [527, 354] width 221 height 24
drag, startPoint x: 428, startPoint y: 353, endPoint x: 379, endPoint y: 350, distance: 49.1
click at [391, 354] on div "GMS Hệ thống quản lý hàng hóa ĐĂNG NHẬP Tên đăng nhập Thoant.thoidai Mật khẩu Đ…" at bounding box center [784, 378] width 1568 height 757
type input "thoant.thoidai"
click at [417, 447] on button "Đăng nhập" at bounding box center [527, 459] width 221 height 24
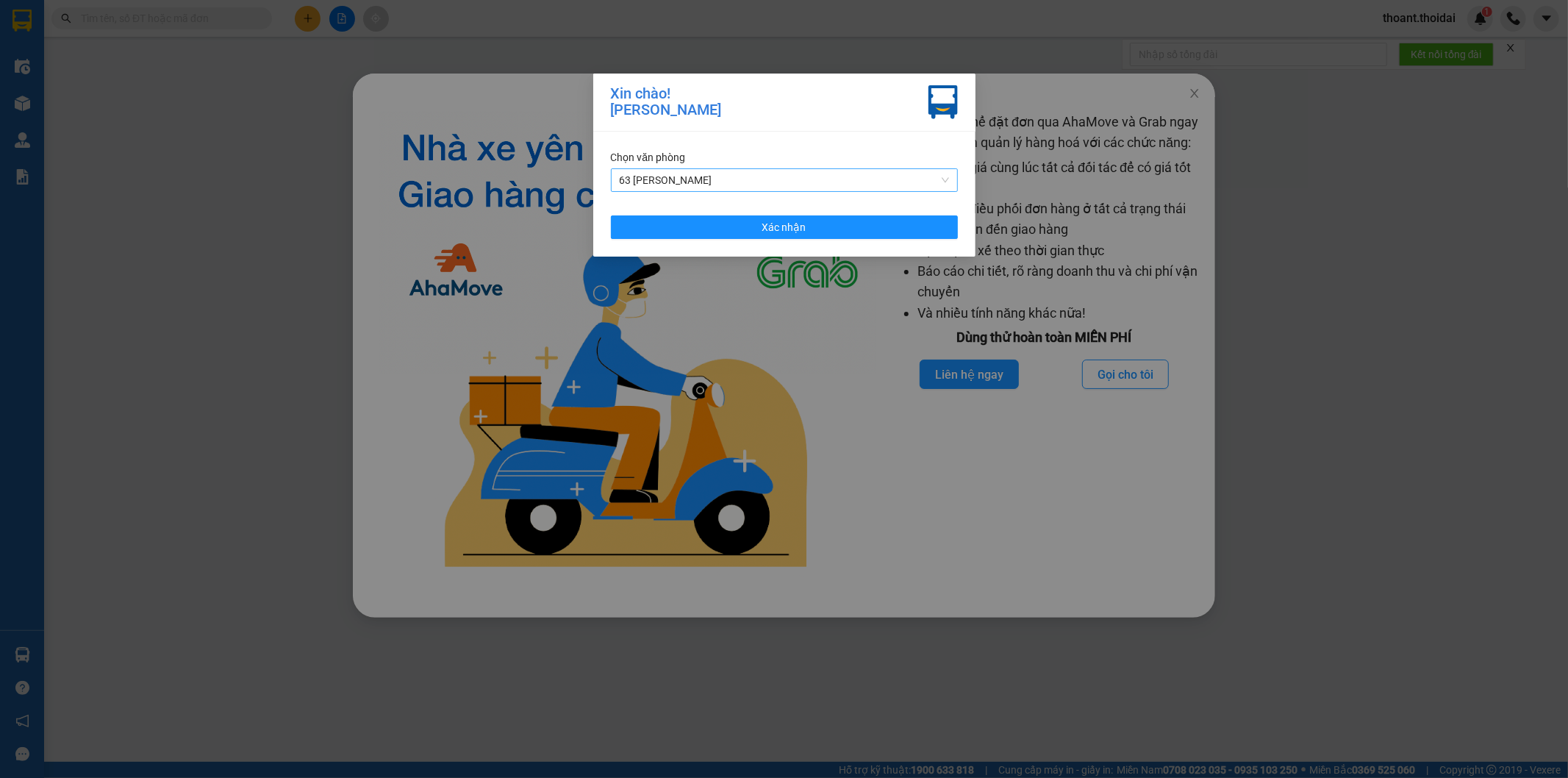
click at [769, 179] on span "63 [PERSON_NAME]" at bounding box center [784, 179] width 329 height 22
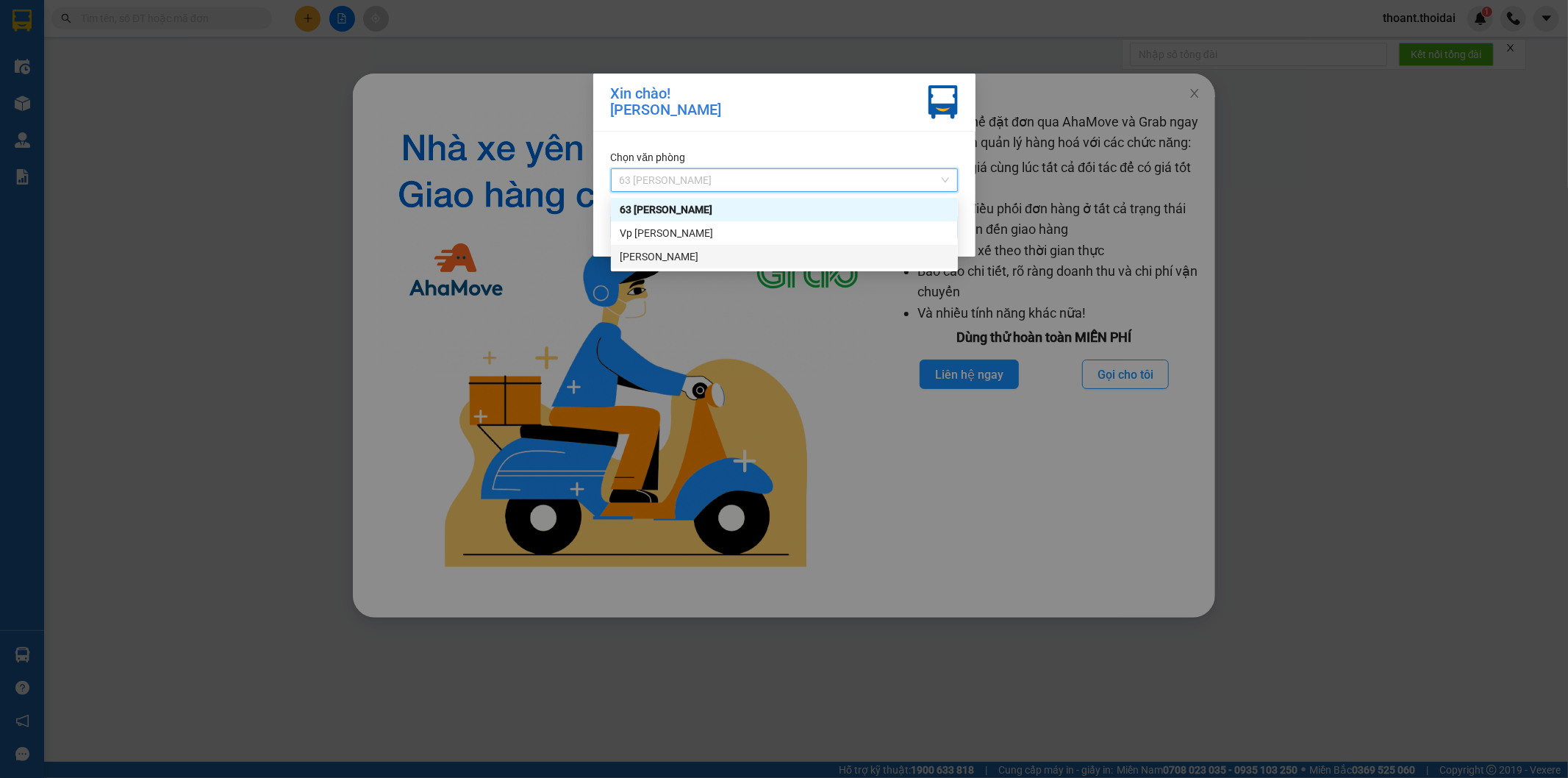
click at [730, 258] on div "[PERSON_NAME]" at bounding box center [784, 256] width 329 height 16
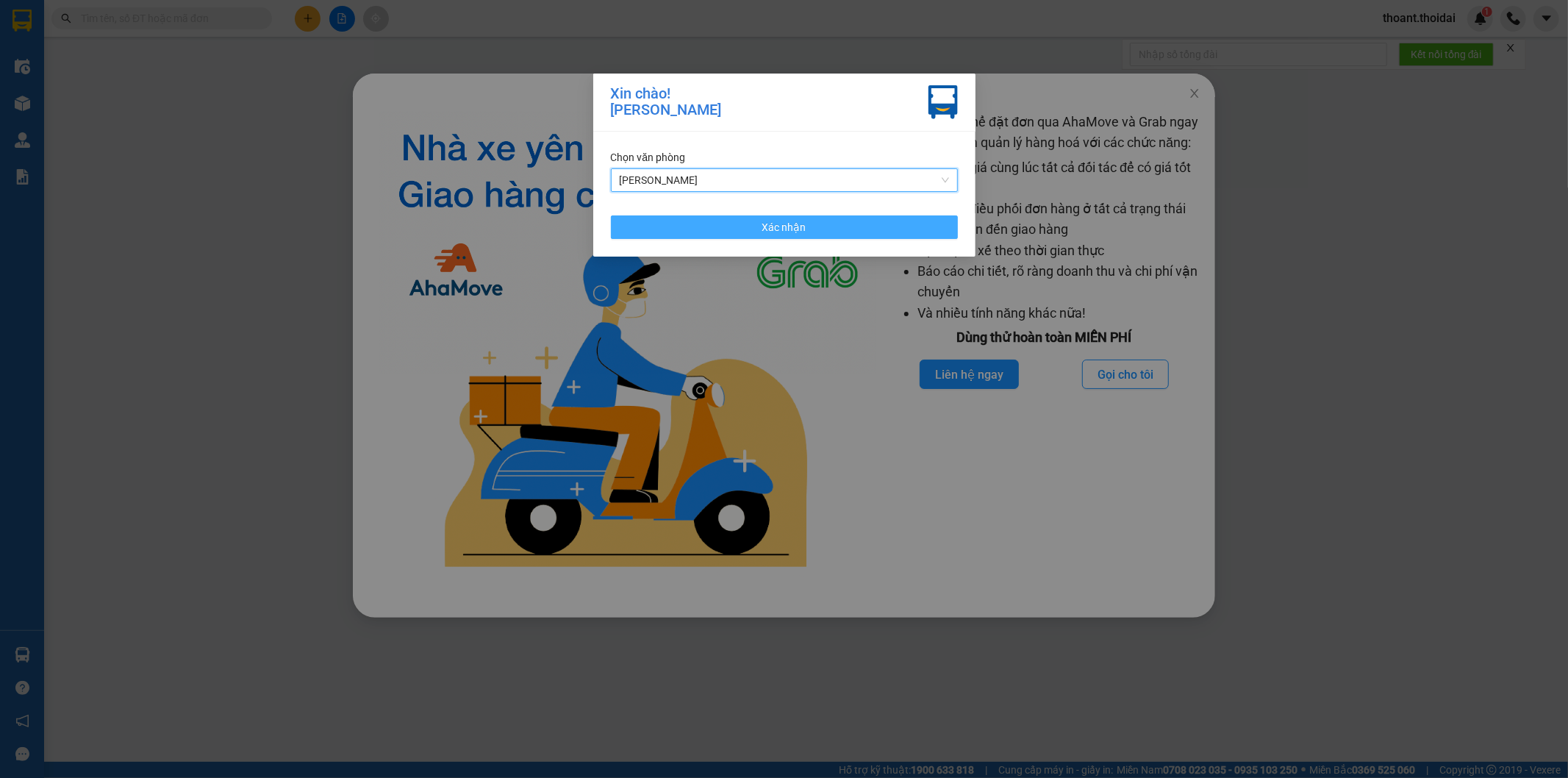
click at [775, 224] on span "Xác nhận" at bounding box center [784, 226] width 45 height 16
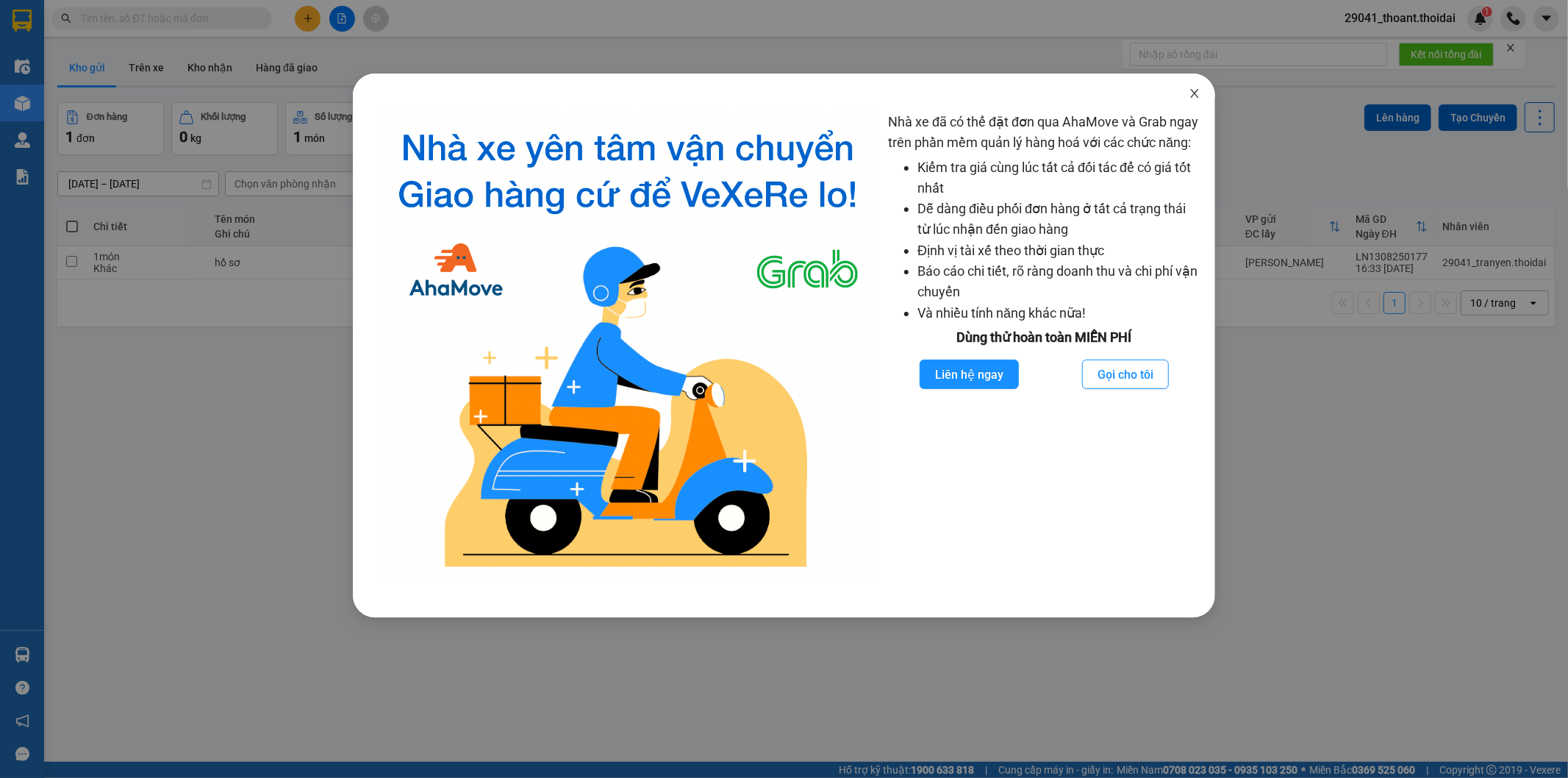
click at [1189, 94] on icon "close" at bounding box center [1194, 93] width 11 height 11
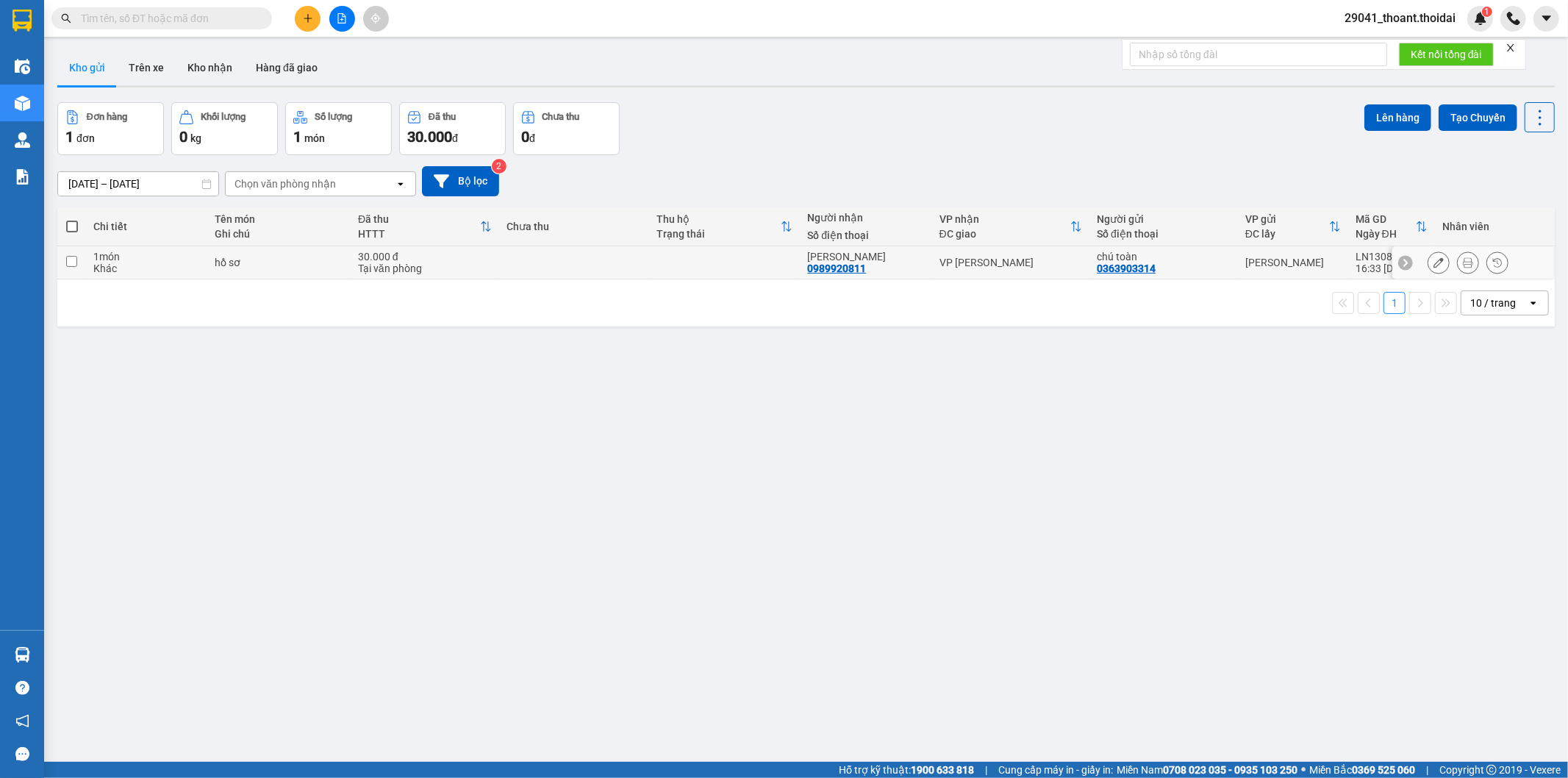
click at [1461, 261] on button at bounding box center [1468, 262] width 21 height 26
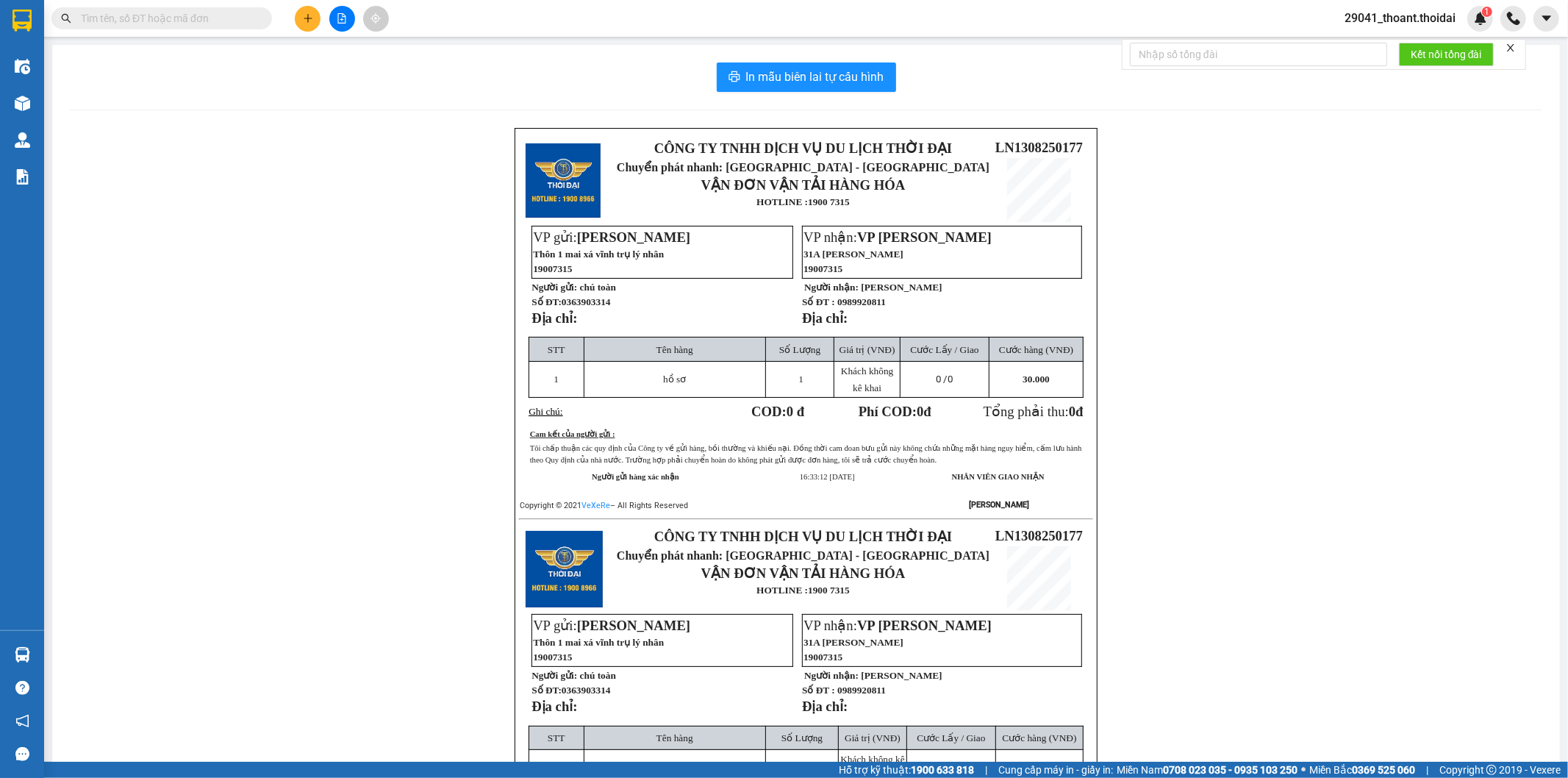
drag, startPoint x: 1447, startPoint y: 578, endPoint x: 1438, endPoint y: 578, distance: 9.0
click at [1447, 578] on div "CÔNG TY TNHH DỊCH VỤ DU LỊCH THỜI ĐẠI Chuyển phát nhanh: HÀ NỘI - HÀ NAM VẬN ĐƠ…" at bounding box center [807, 534] width 1473 height 814
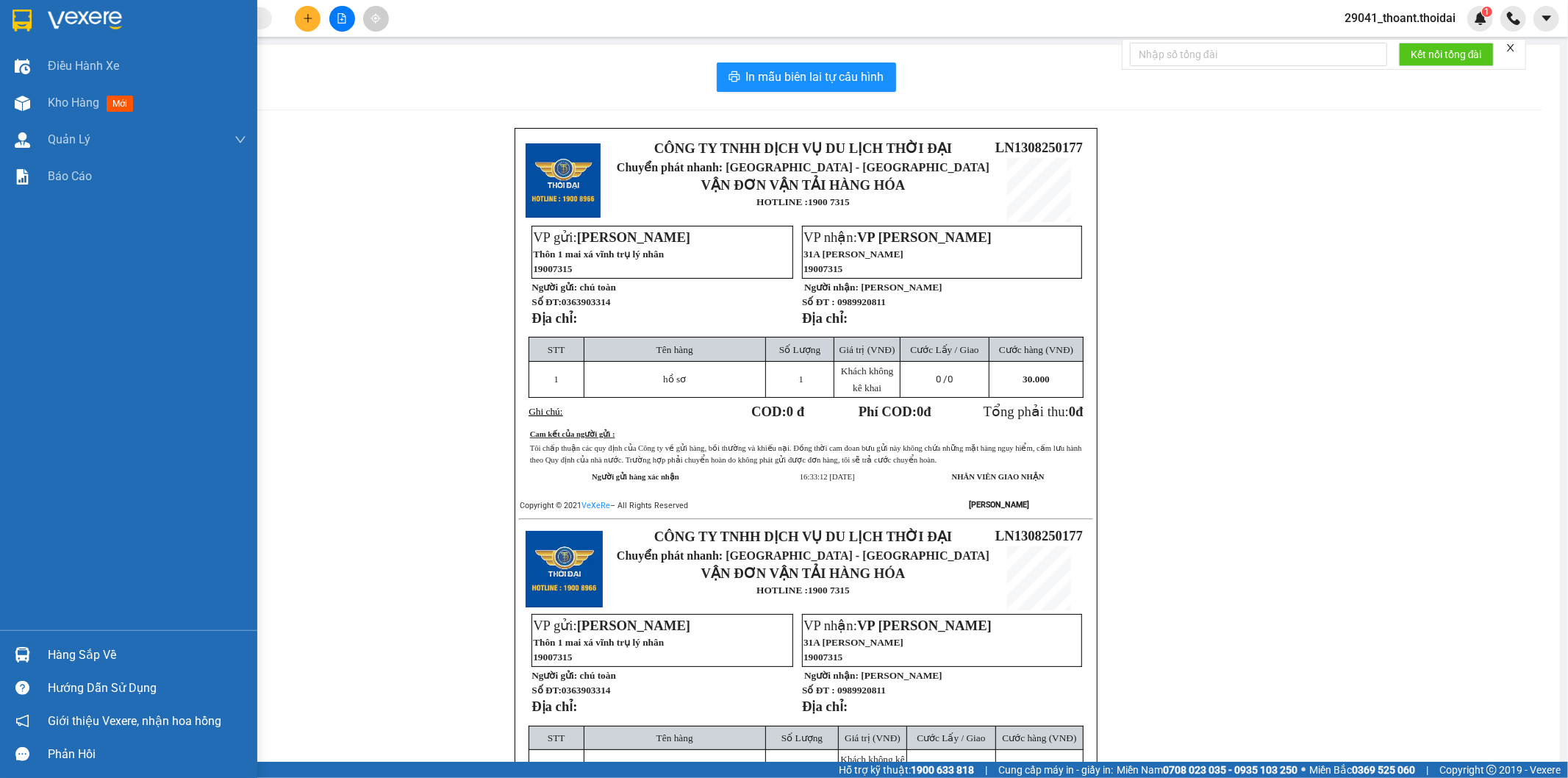
click at [11, 657] on div at bounding box center [22, 654] width 26 height 26
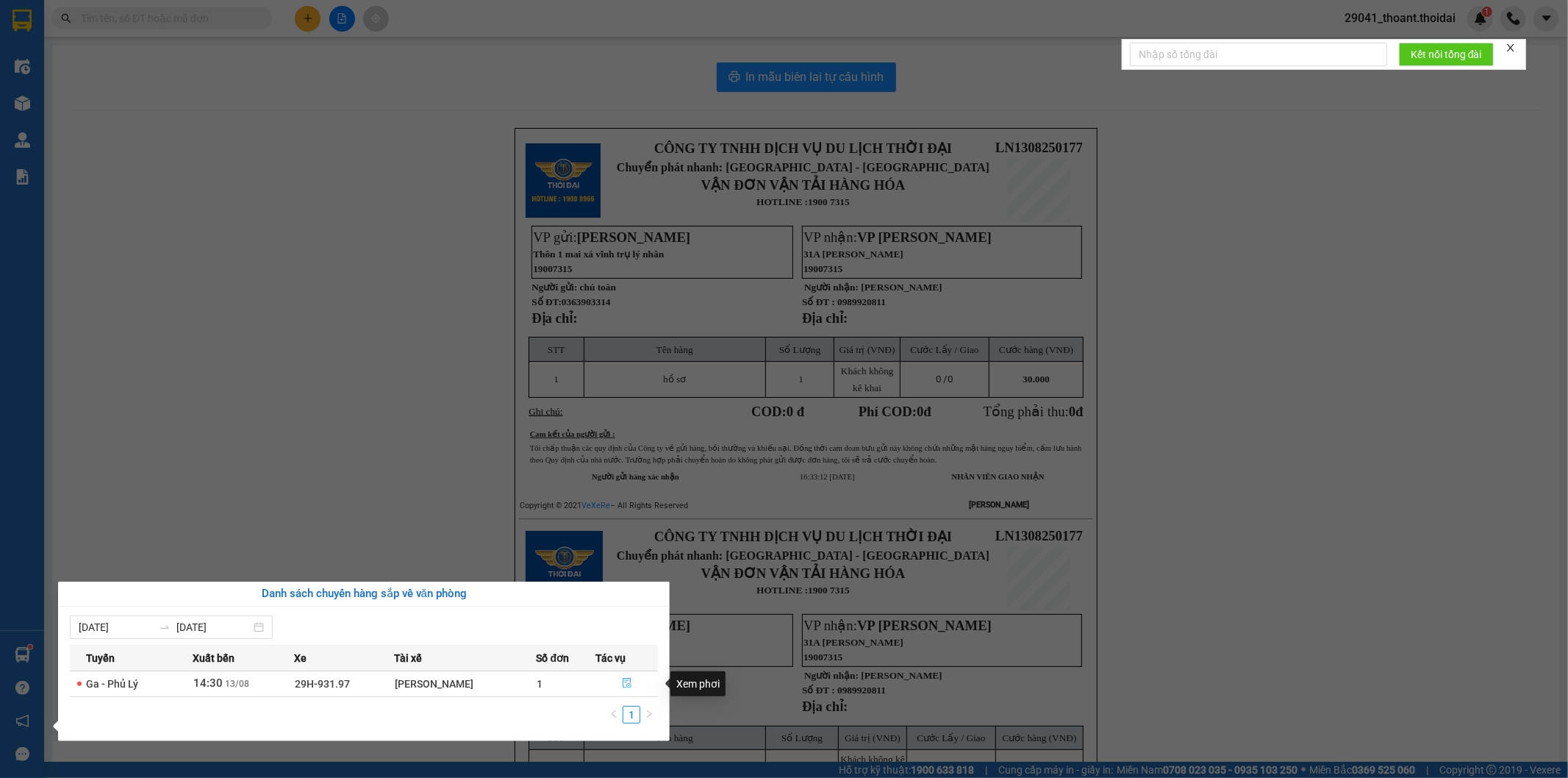
click at [618, 685] on button "button" at bounding box center [627, 683] width 61 height 24
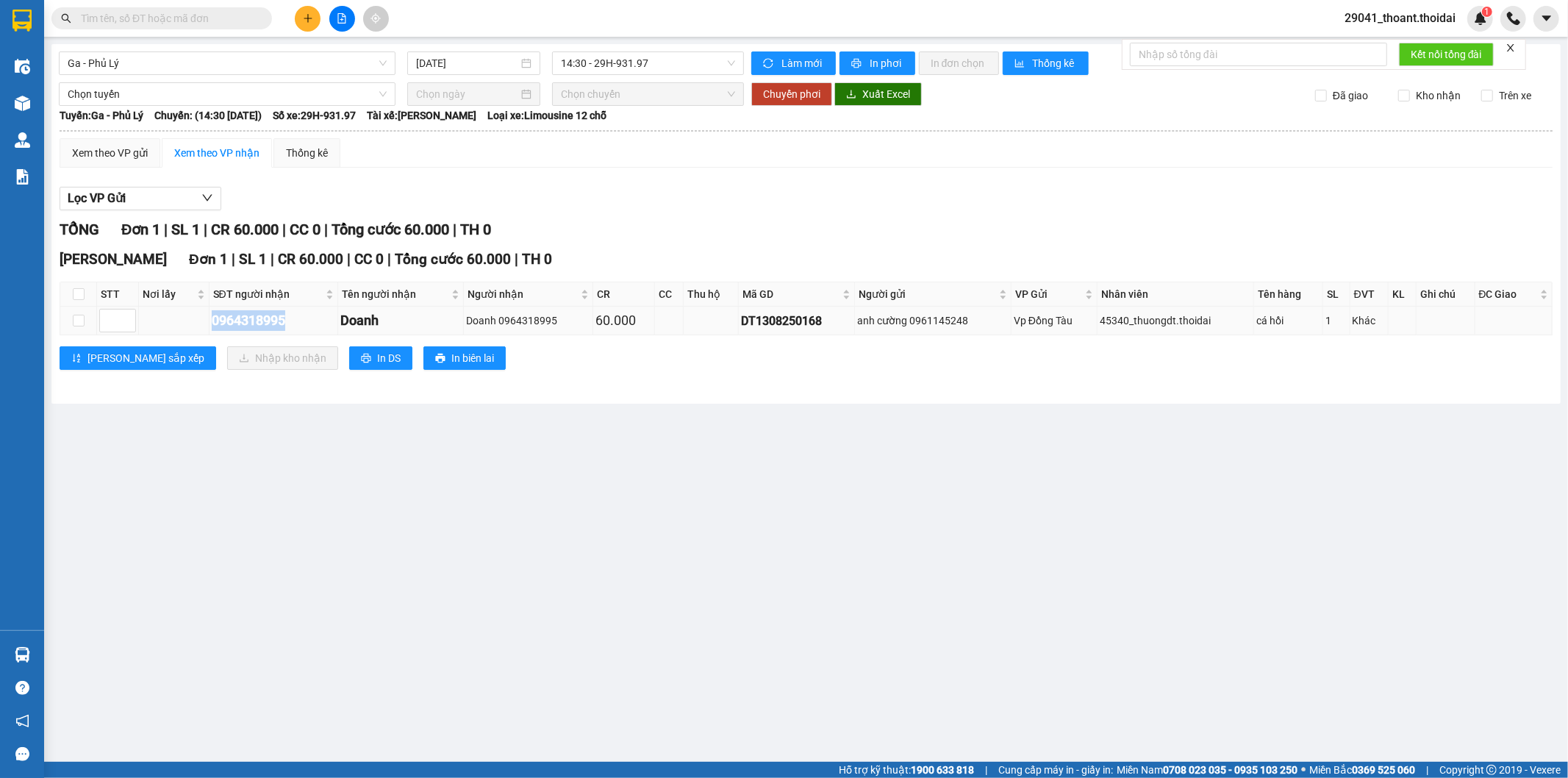
drag, startPoint x: 208, startPoint y: 323, endPoint x: 313, endPoint y: 322, distance: 105.0
click at [313, 322] on tr "0964318995 Doanh Doanh 0964318995 60.000 DT1308250168 anh cường 0961145248 Vp Đ…" at bounding box center [807, 320] width 1492 height 28
copy div "0964318995"
click at [62, 305] on th at bounding box center [79, 295] width 37 height 25
click at [78, 319] on input "checkbox" at bounding box center [79, 320] width 11 height 11
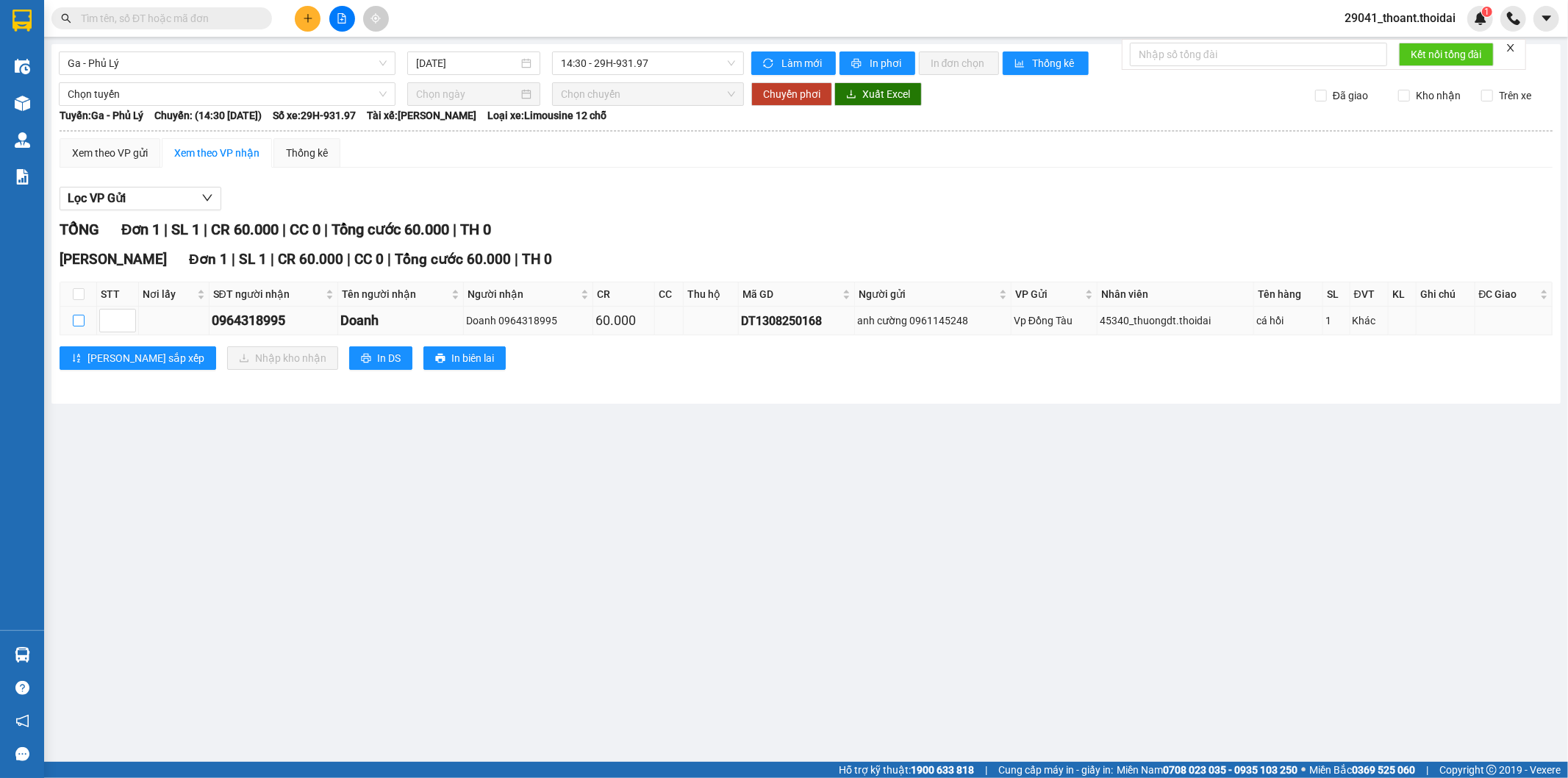
checkbox input "true"
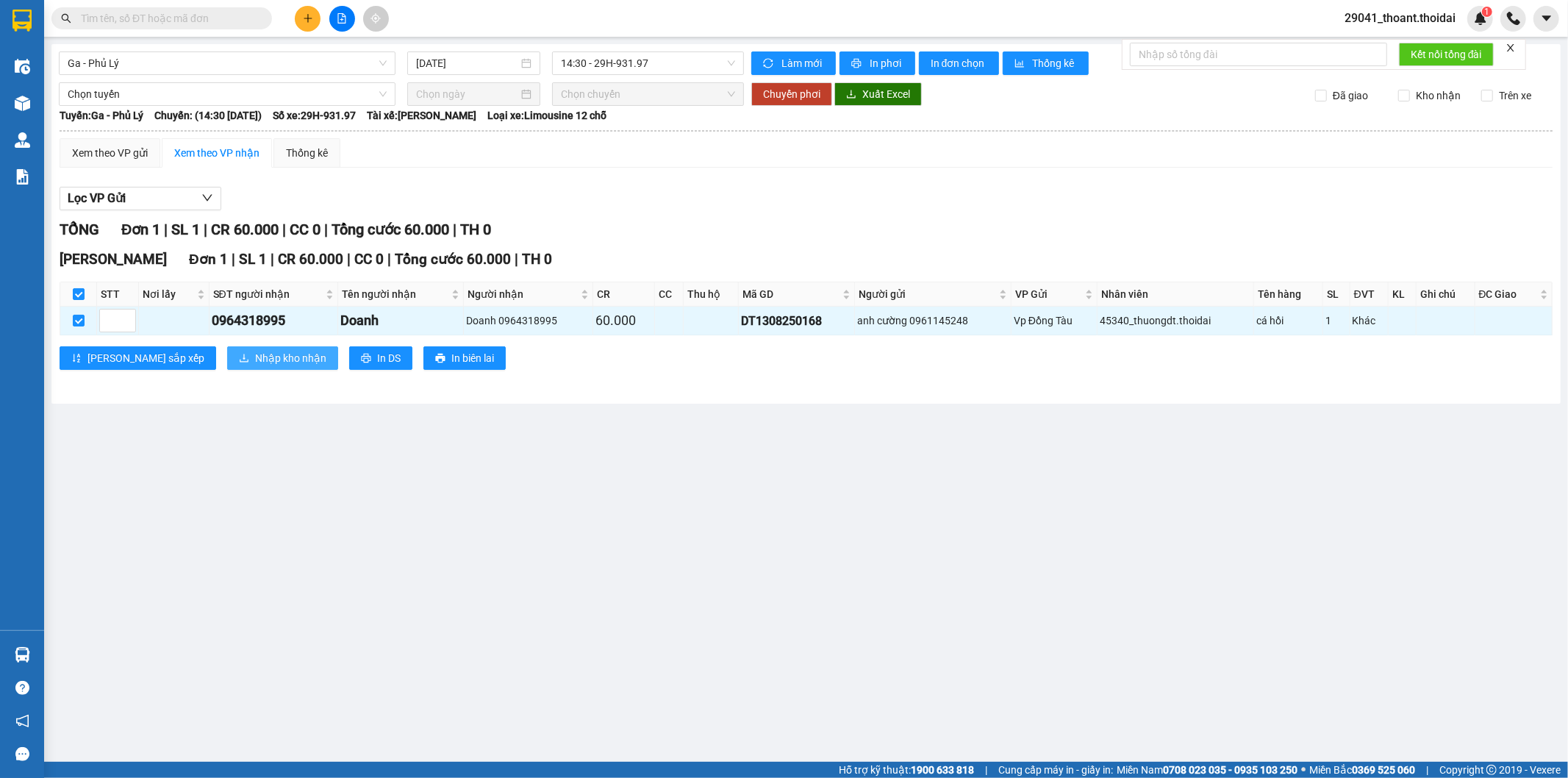
click at [255, 365] on span "Nhập kho nhận" at bounding box center [290, 357] width 71 height 16
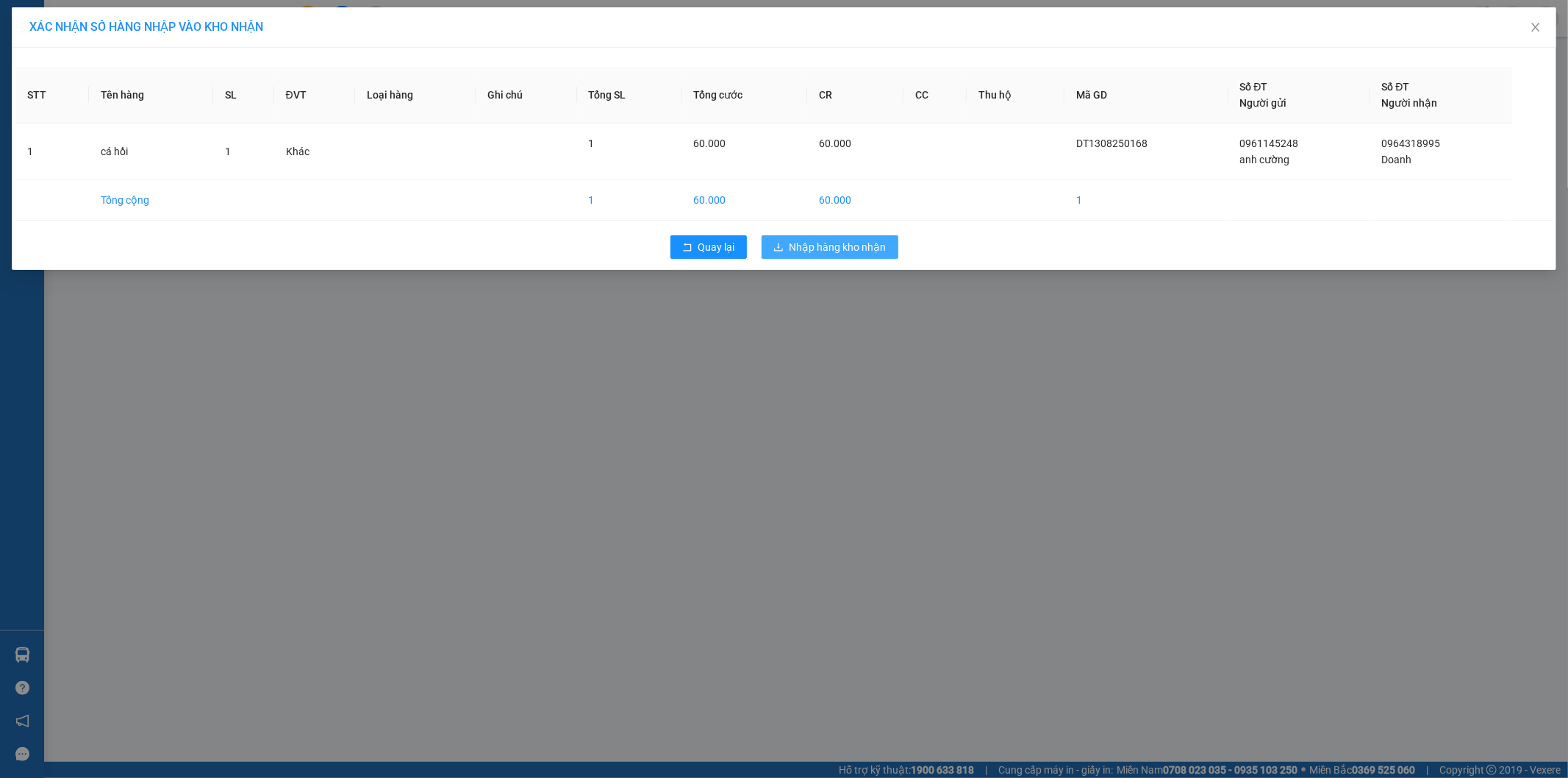
click at [849, 244] on span "Nhập hàng kho nhận" at bounding box center [838, 246] width 97 height 16
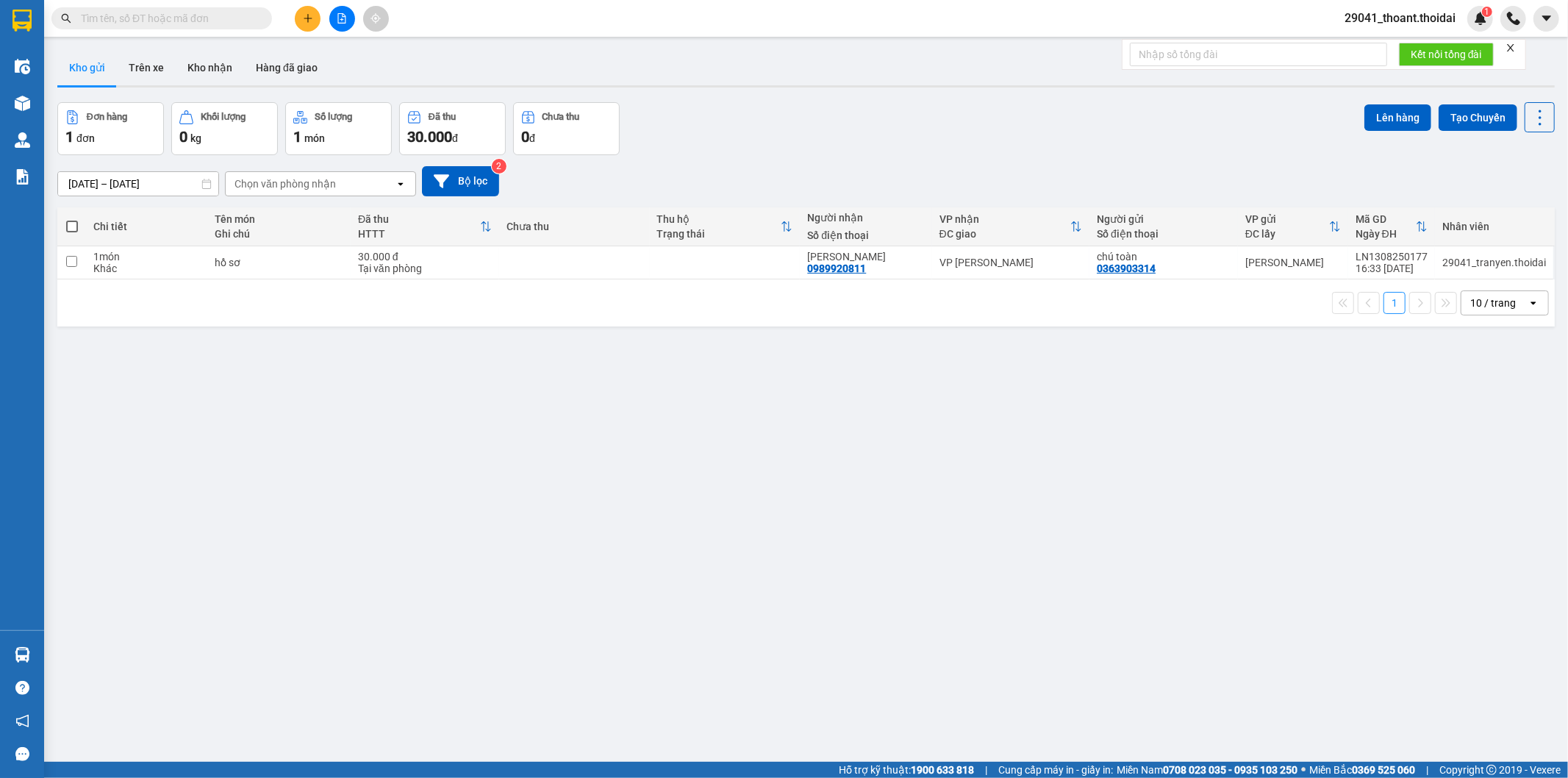
click at [147, 70] on button "Trên xe" at bounding box center [146, 67] width 59 height 35
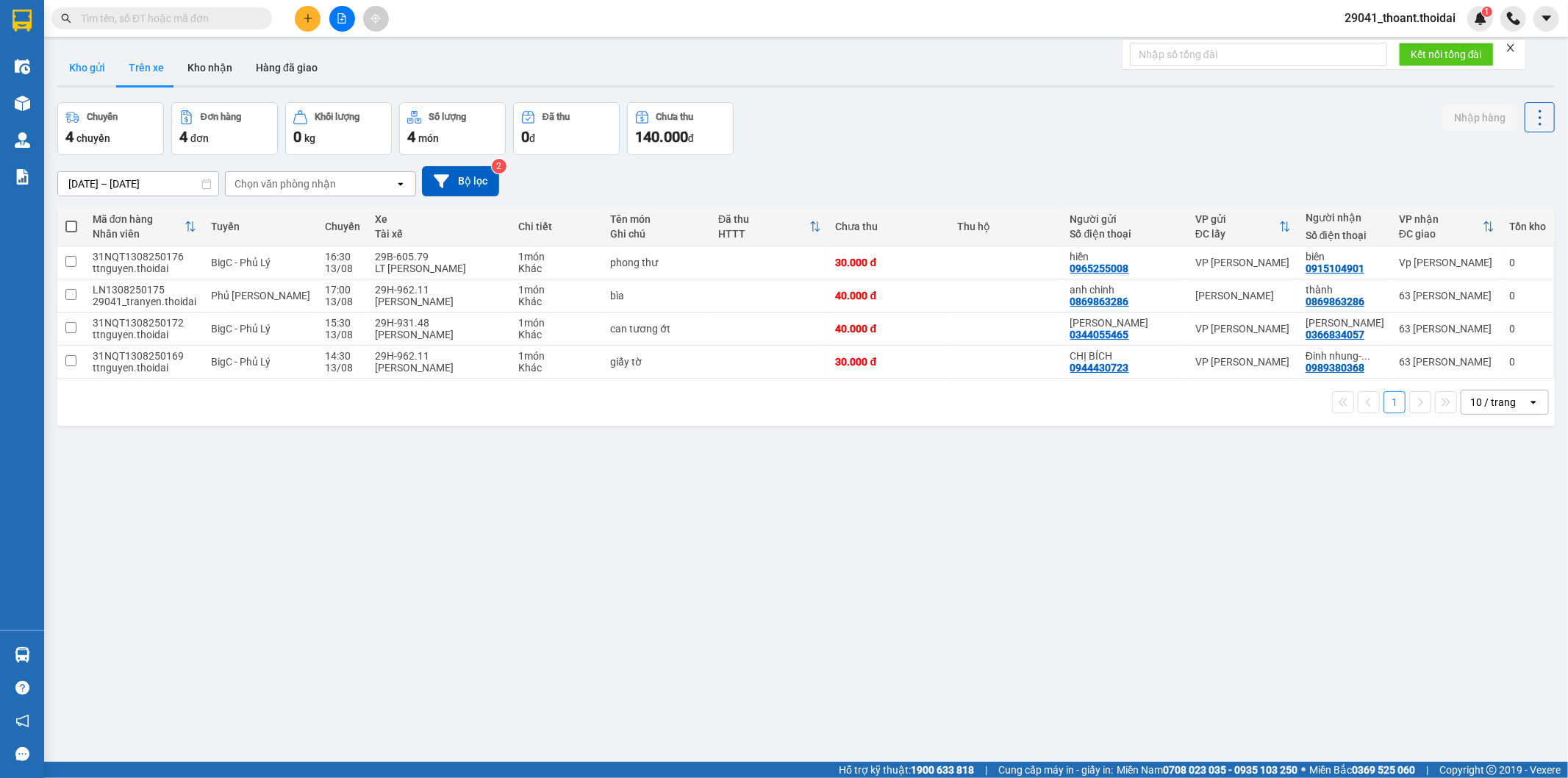
click at [77, 66] on button "Kho gửi" at bounding box center [86, 67] width 60 height 35
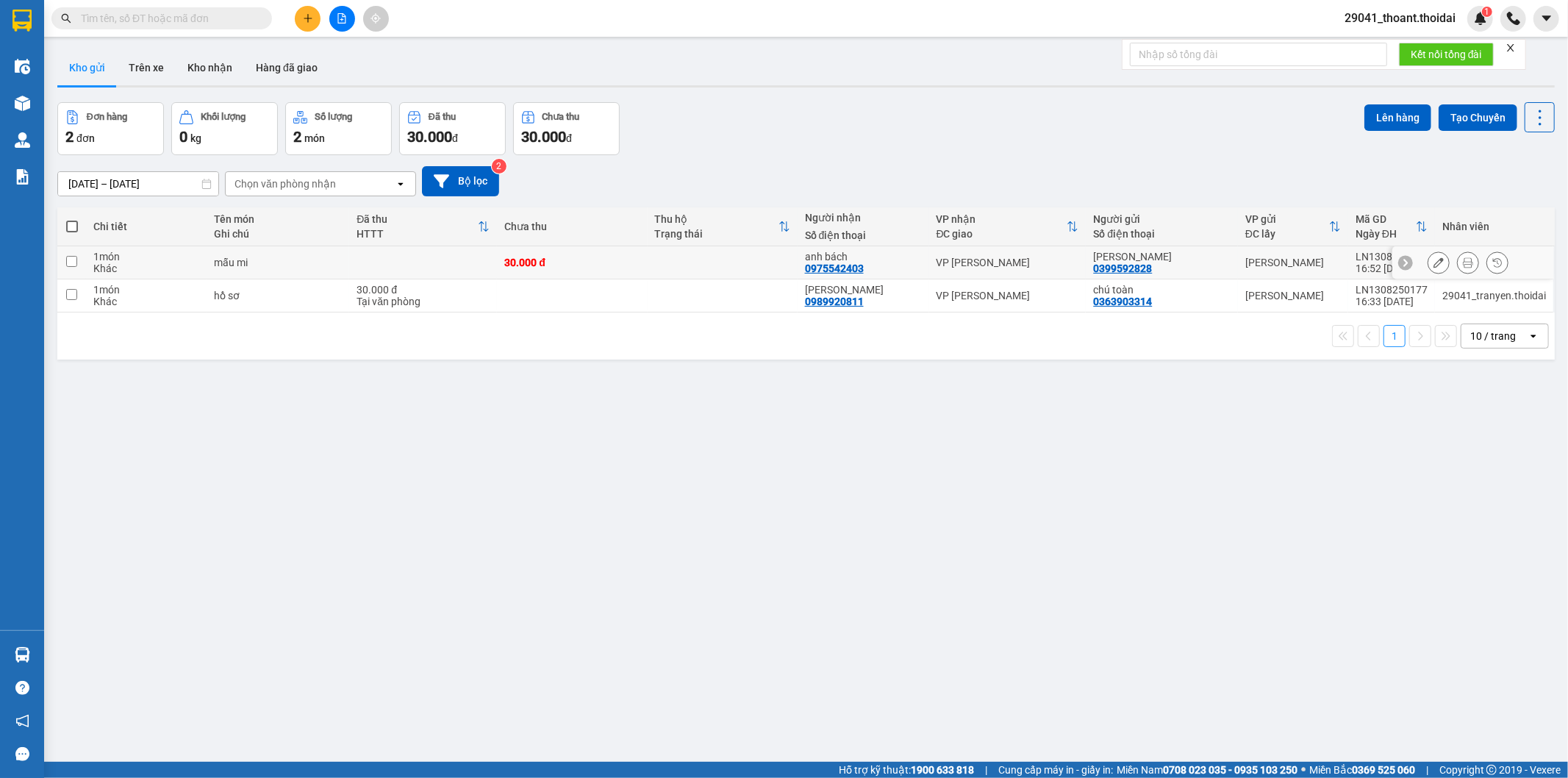
click at [259, 264] on div "mẫu mi" at bounding box center [278, 262] width 128 height 11
checkbox input "true"
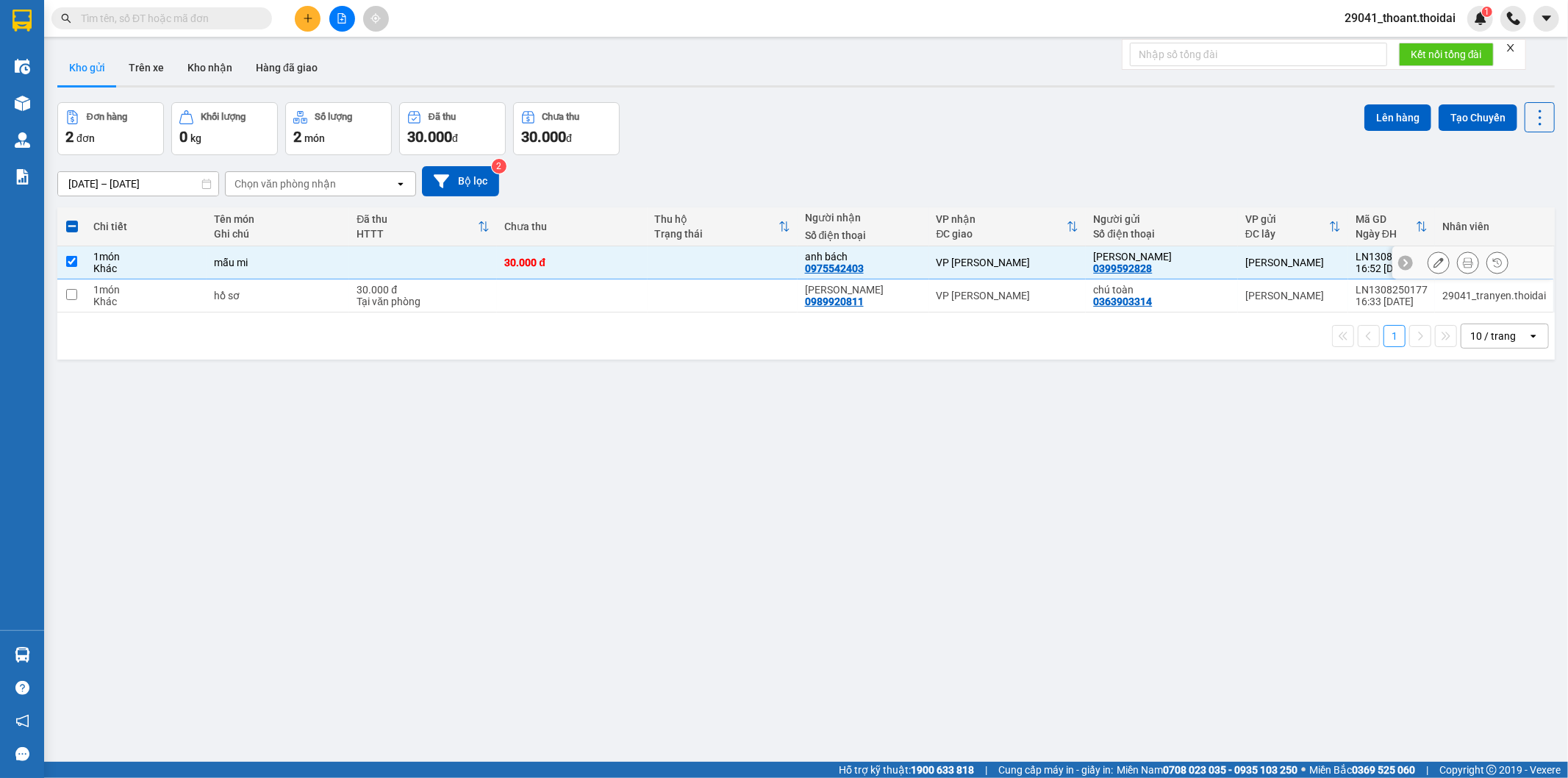
click at [1463, 267] on icon at bounding box center [1468, 262] width 10 height 10
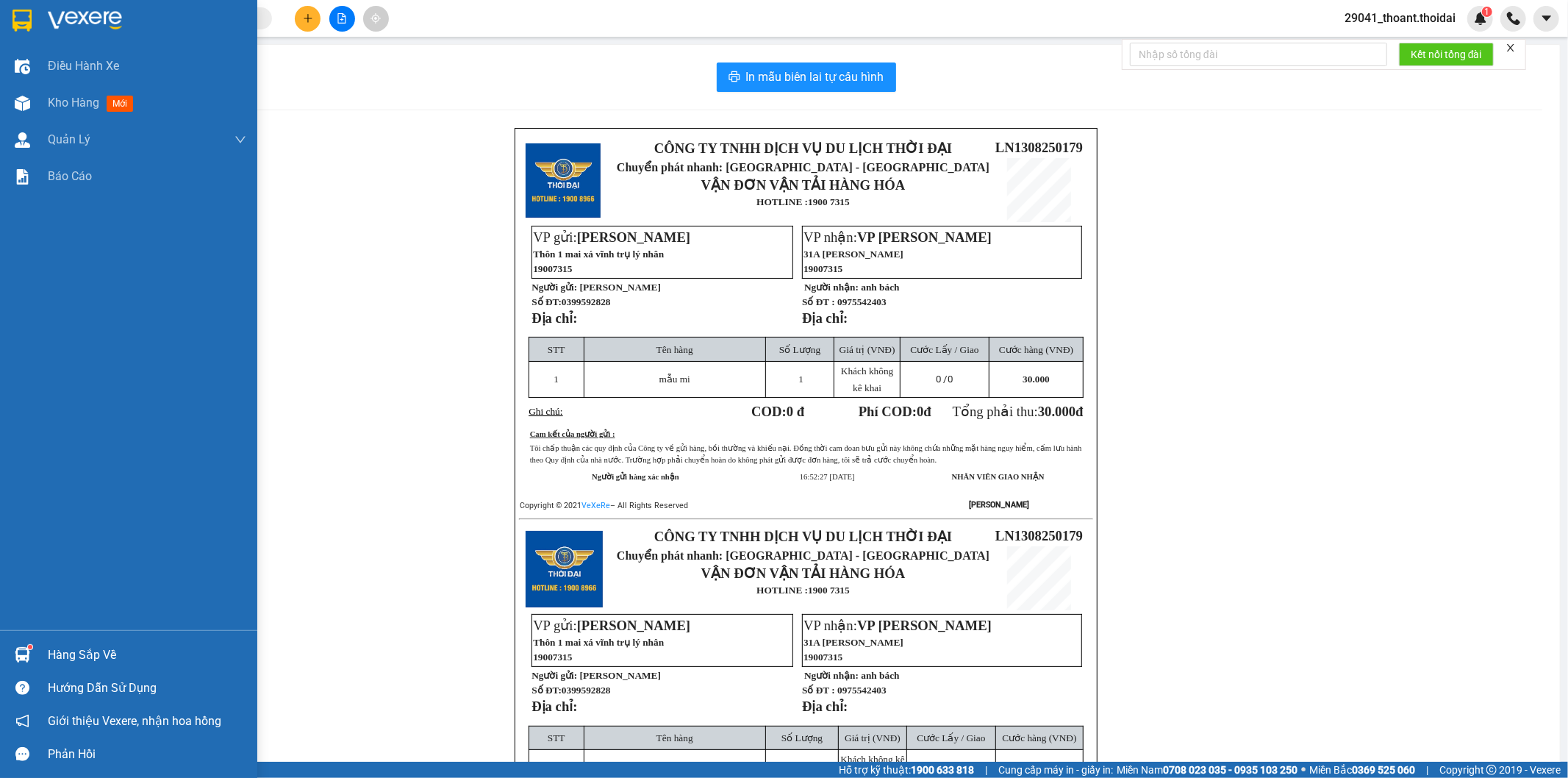
click at [25, 25] on img at bounding box center [22, 20] width 19 height 22
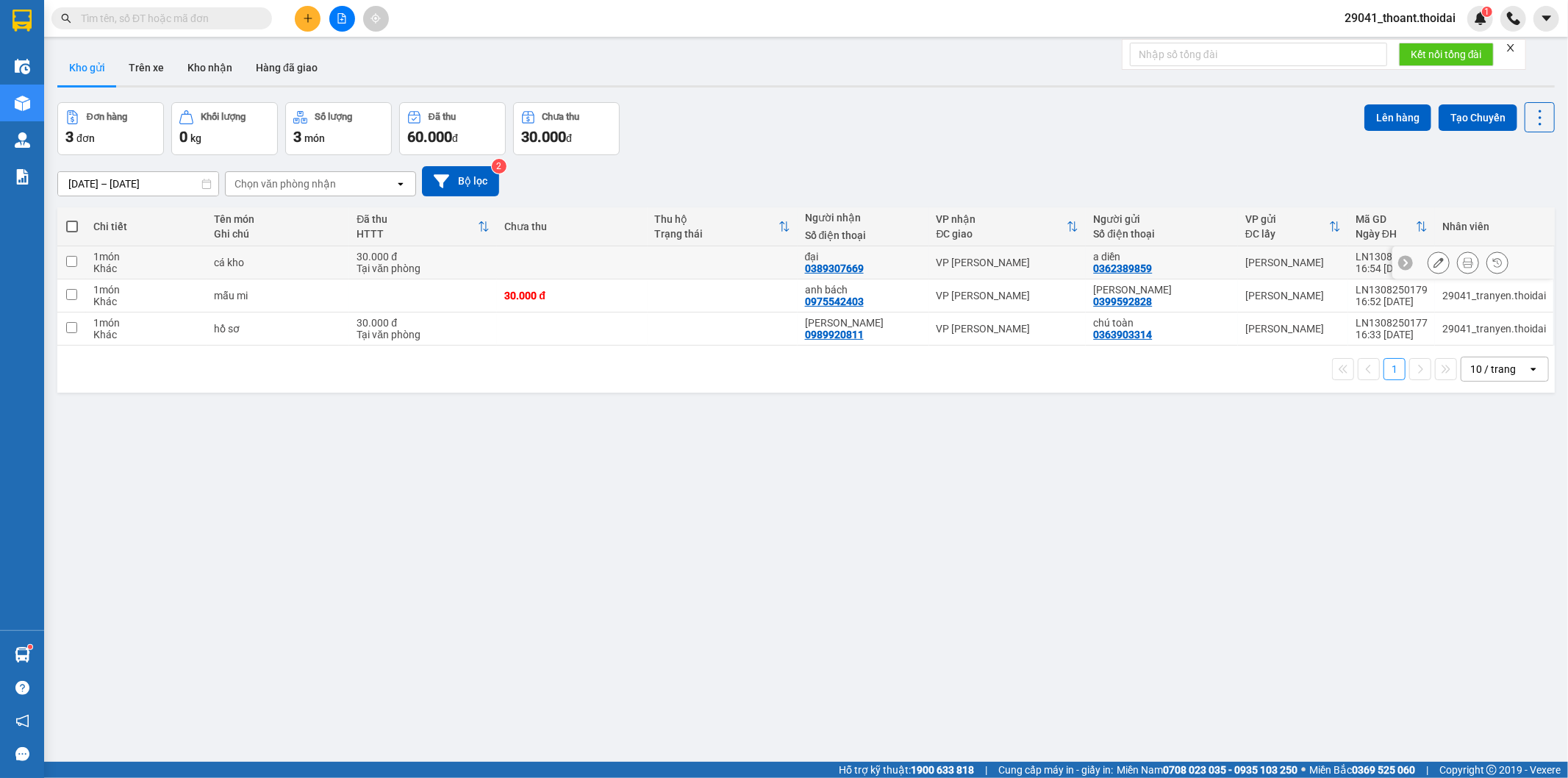
click at [241, 273] on td "cá kho" at bounding box center [278, 262] width 142 height 33
checkbox input "true"
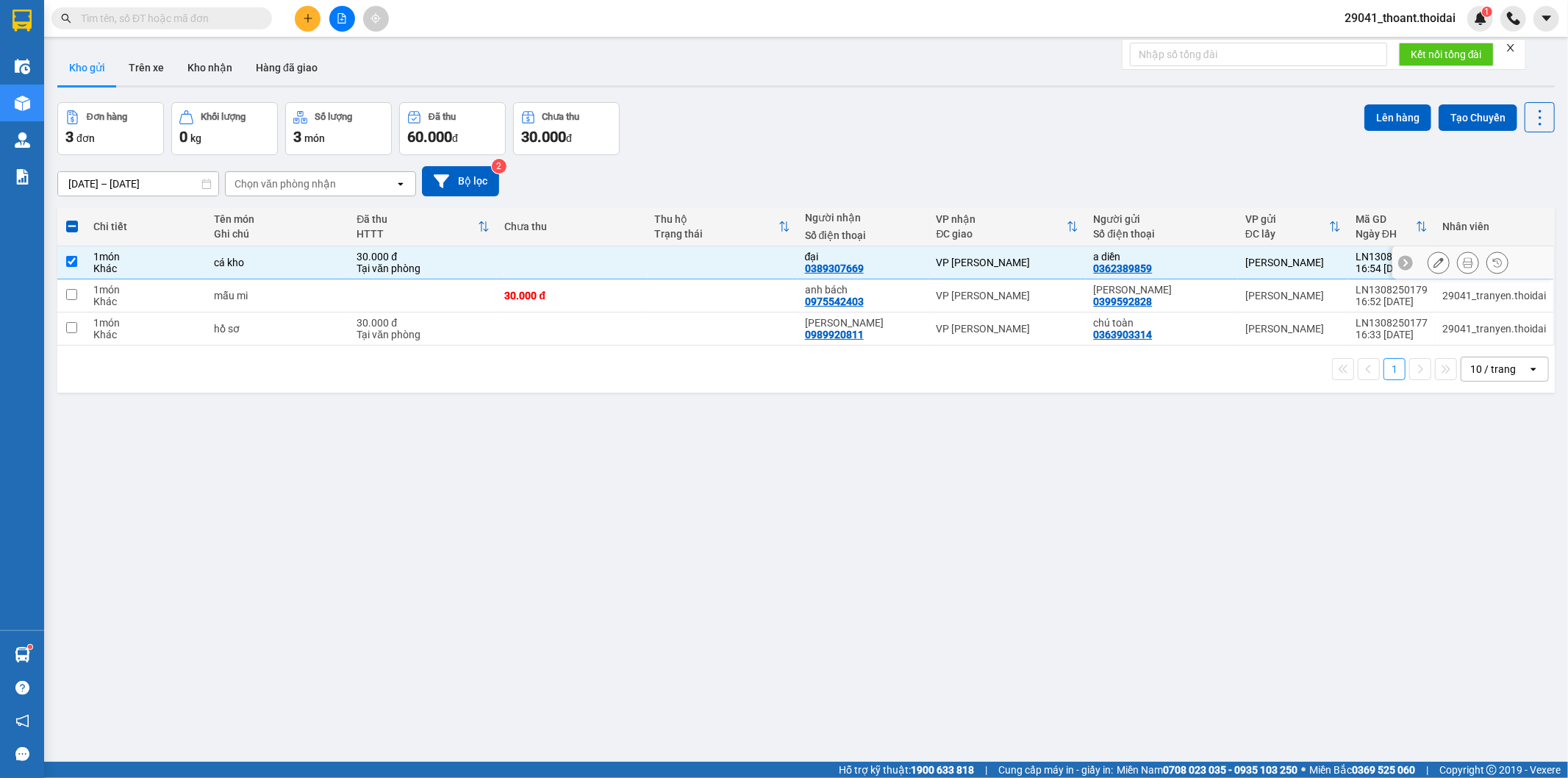
click at [1429, 270] on button at bounding box center [1439, 262] width 21 height 26
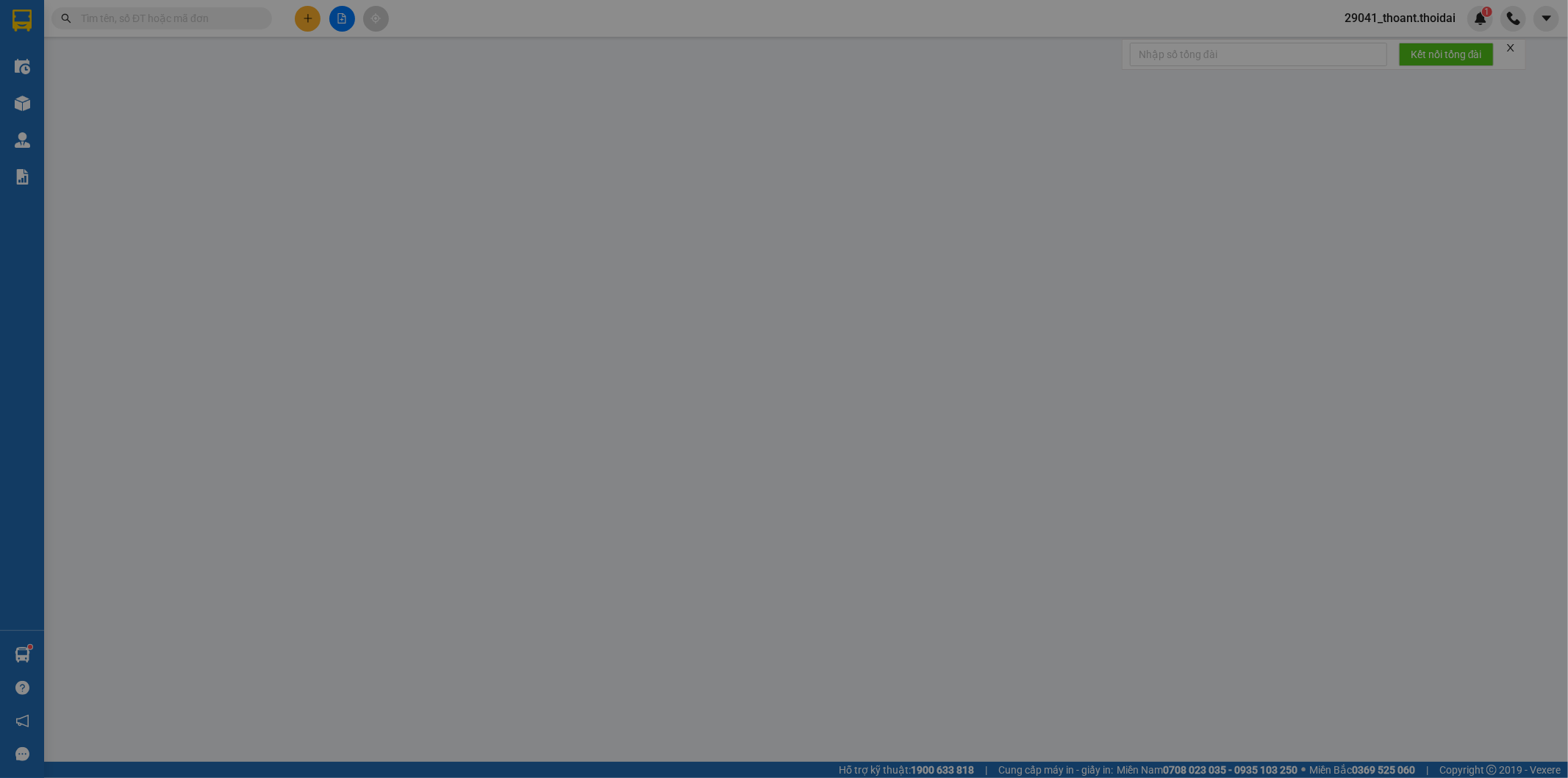
type input "0362389859"
type input "a diền"
type input "0389307669"
type input "đại"
type input "30.000"
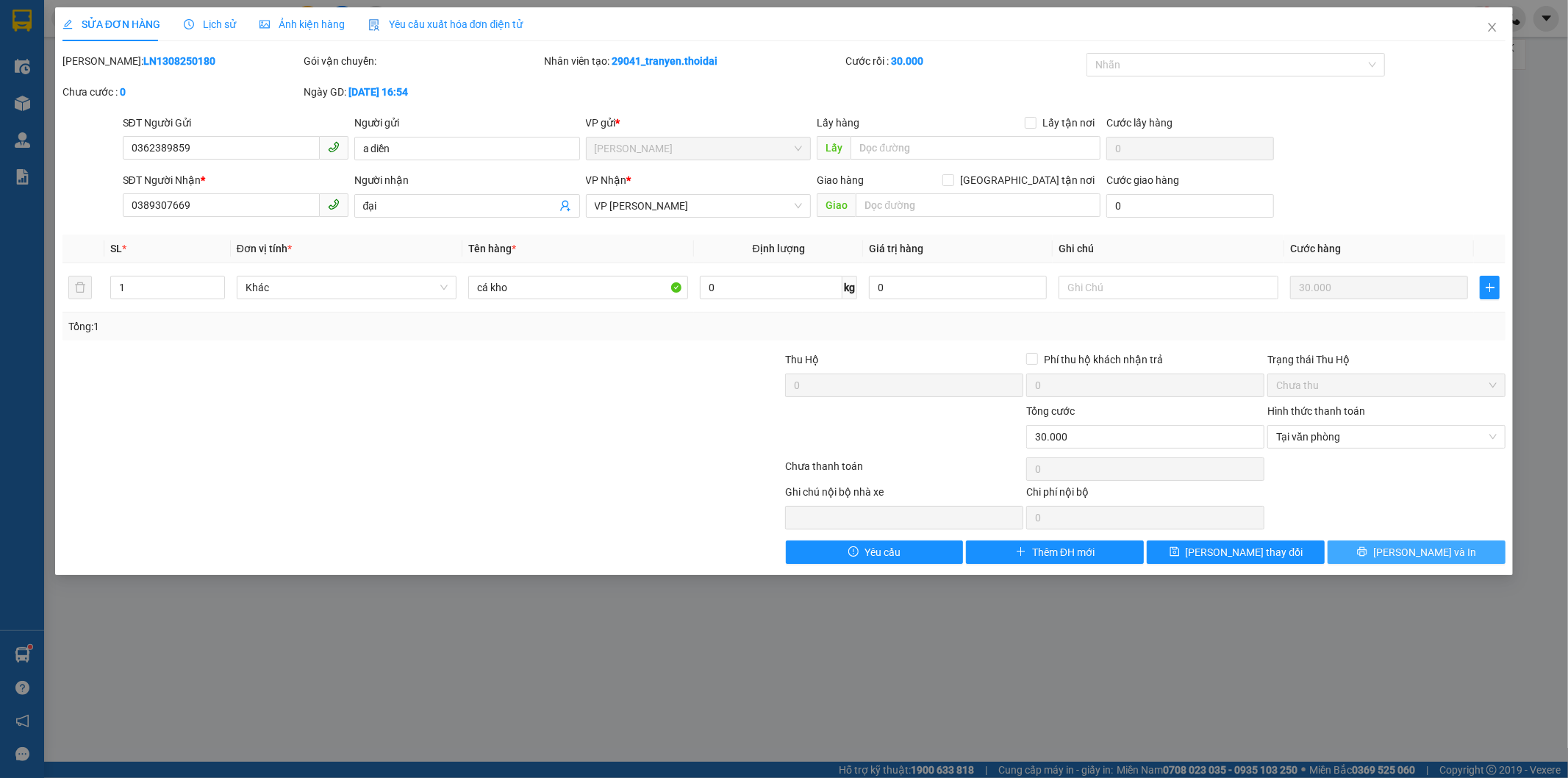
click at [1424, 546] on span "Lưu và In" at bounding box center [1425, 552] width 103 height 16
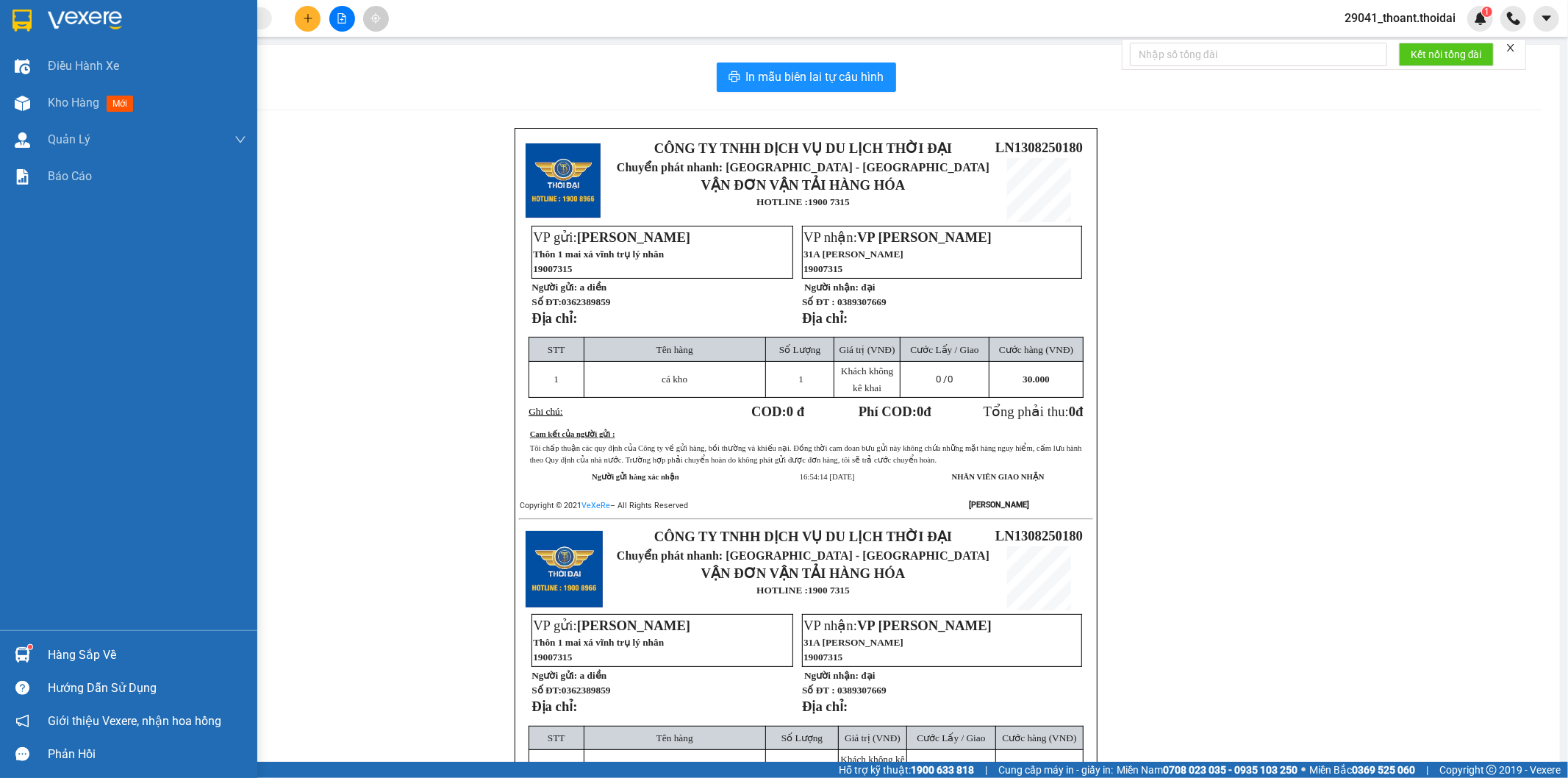
click at [0, 25] on div at bounding box center [128, 24] width 257 height 47
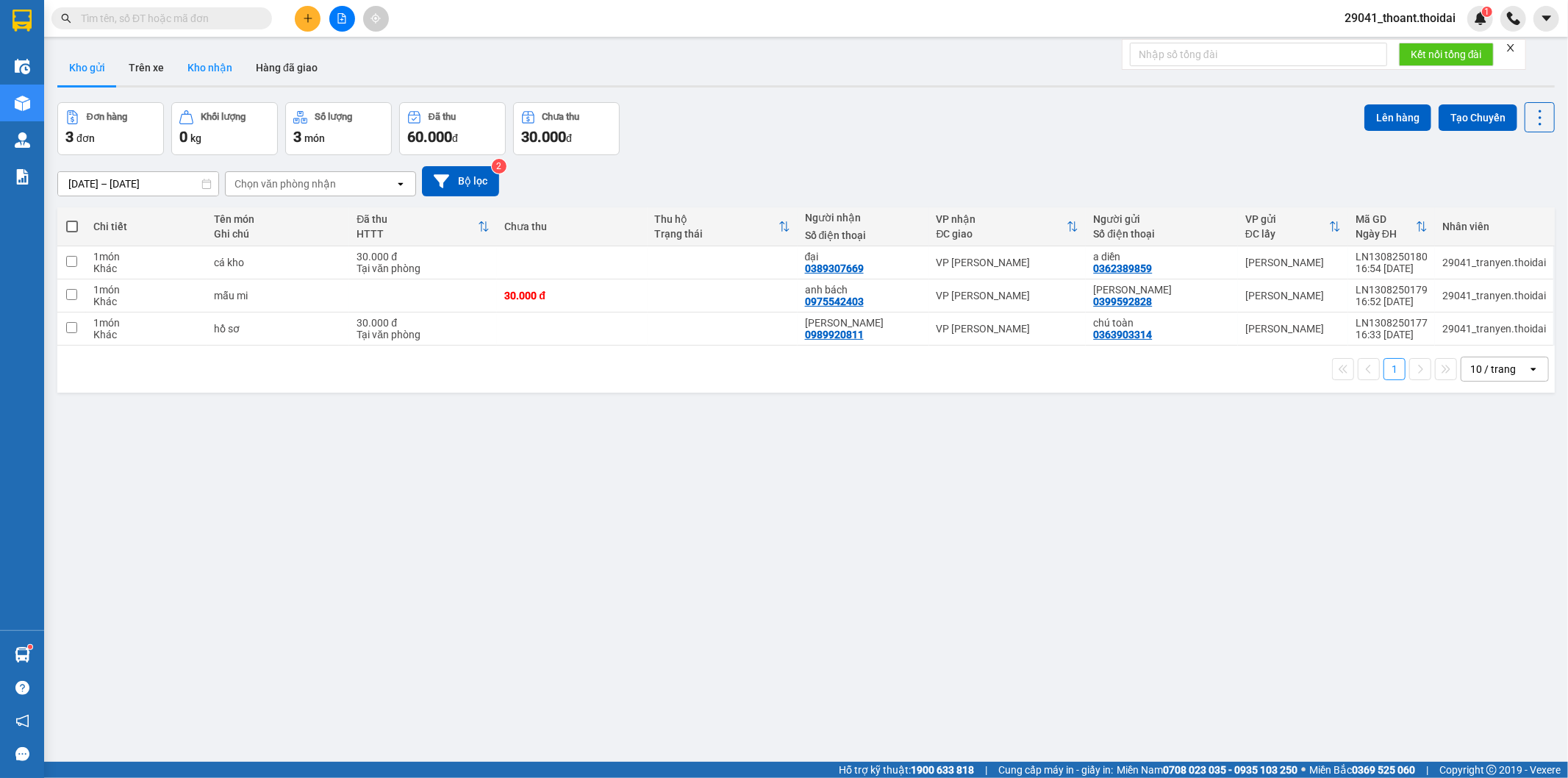
click at [236, 63] on button "Kho nhận" at bounding box center [210, 67] width 68 height 35
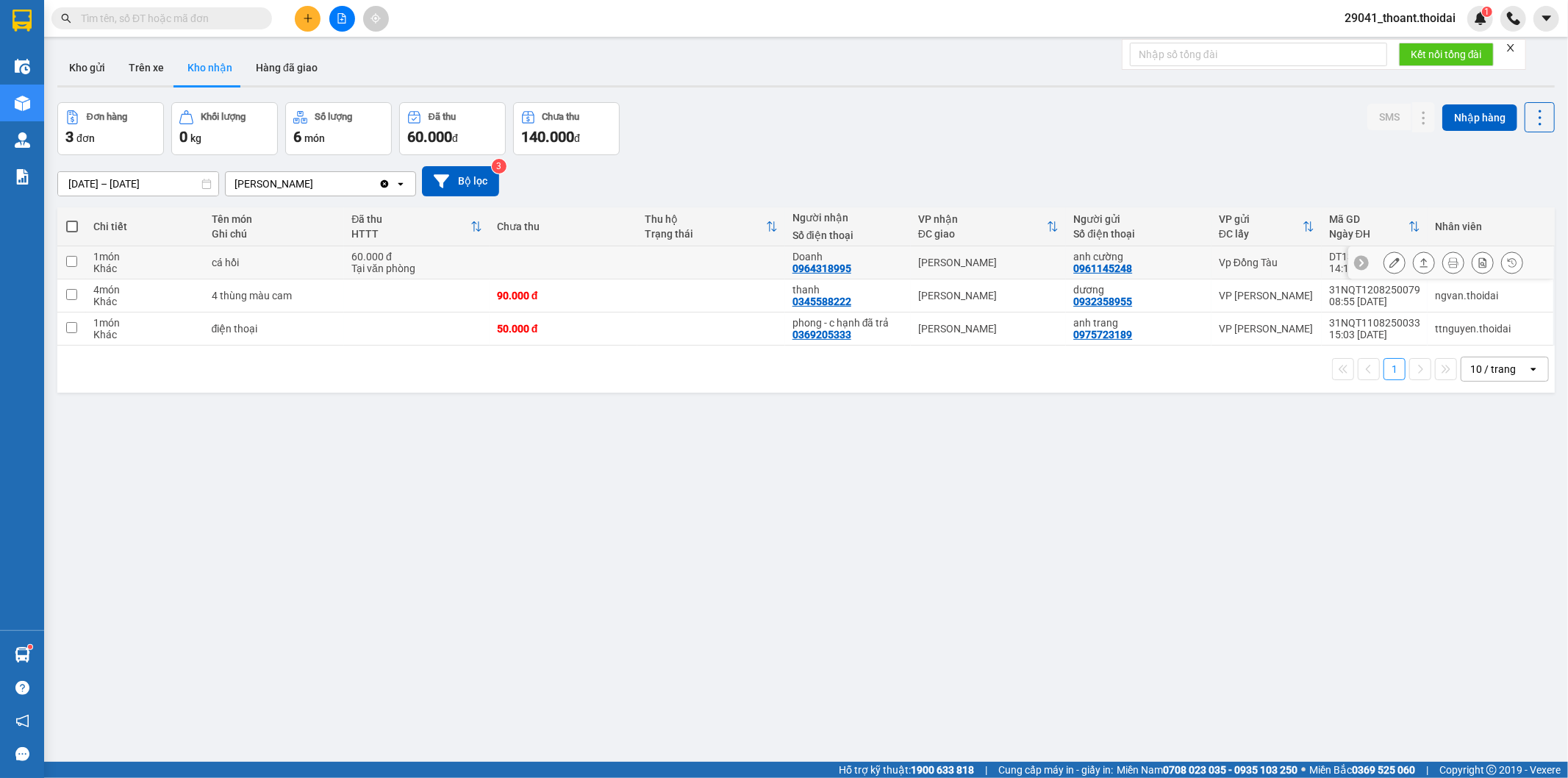
click at [400, 267] on div "Tại văn phòng" at bounding box center [417, 268] width 131 height 11
checkbox input "true"
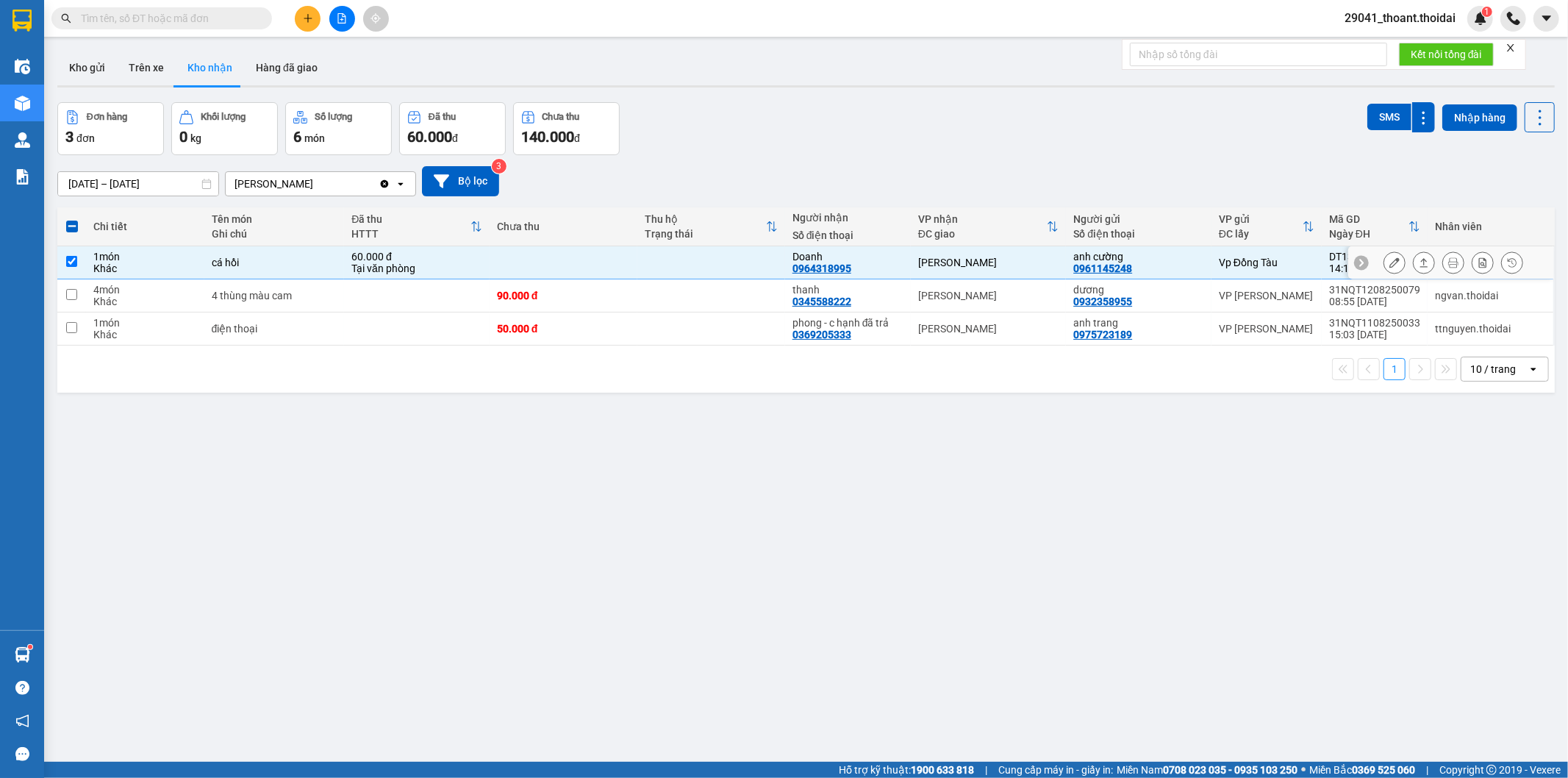
click at [1390, 260] on icon at bounding box center [1395, 262] width 10 height 10
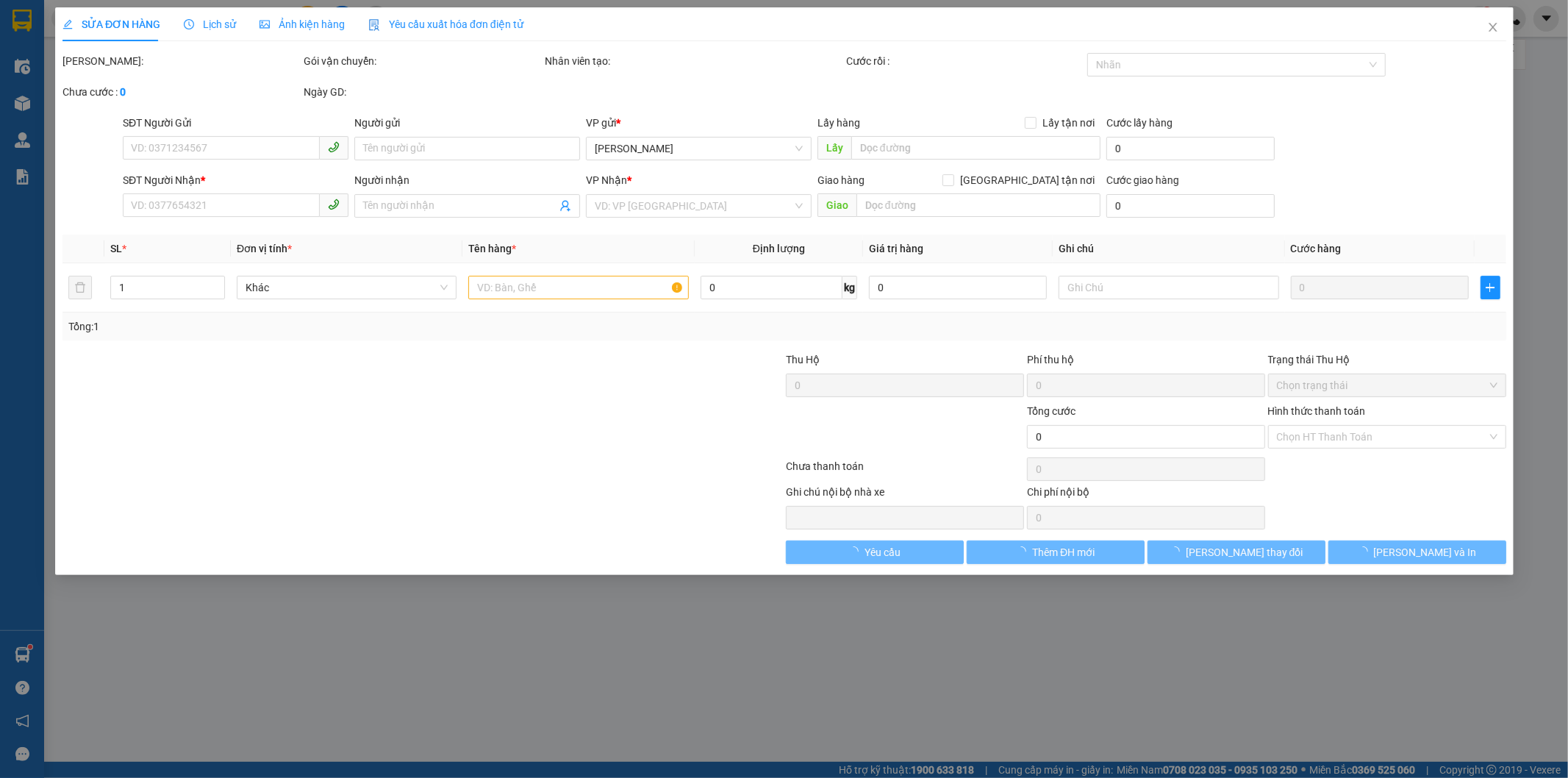
type input "0961145248"
type input "anh cường"
type input "0964318995"
type input "Doanh"
type input "60.000"
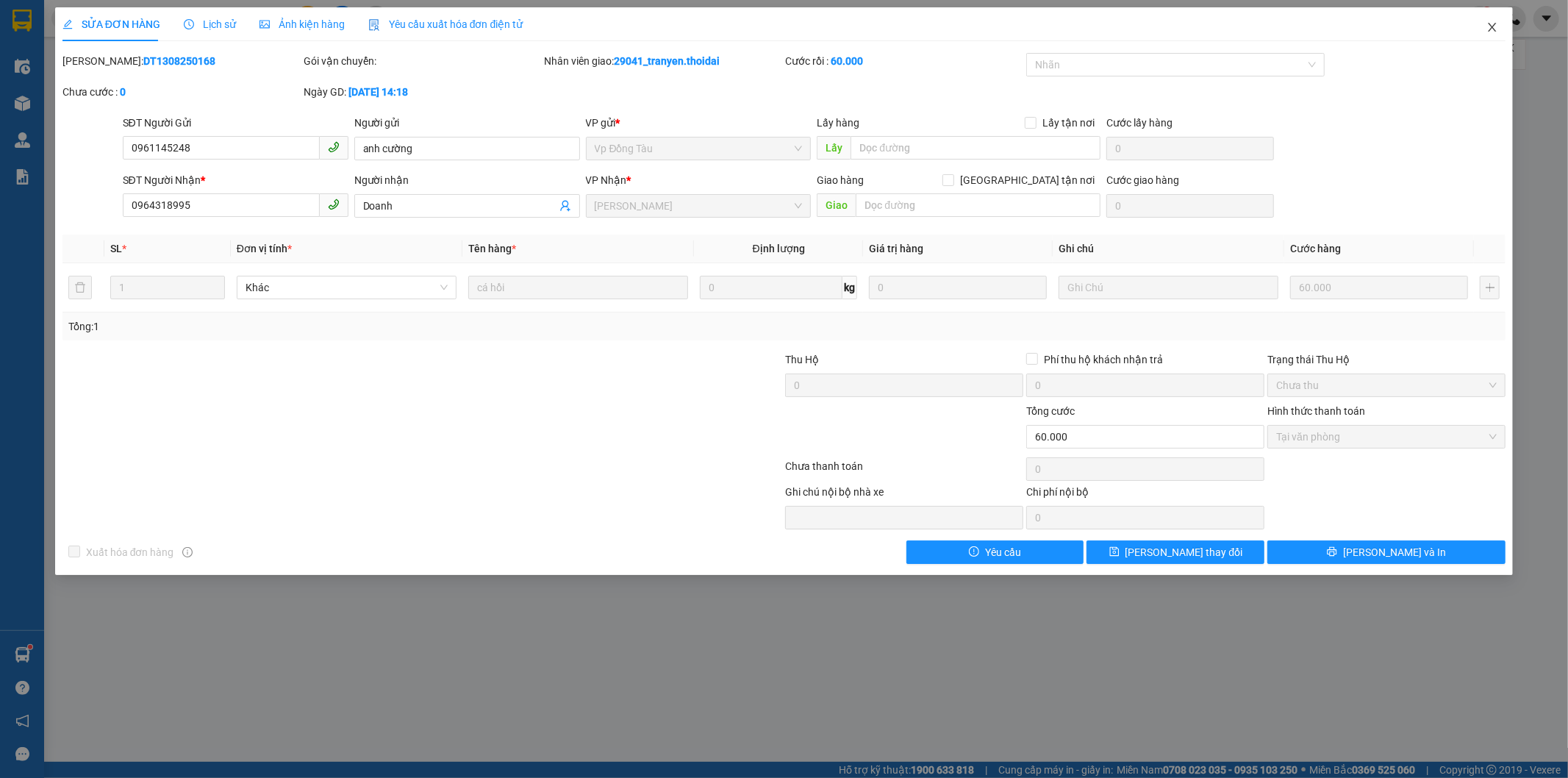
click at [1498, 24] on icon "close" at bounding box center [1492, 27] width 11 height 11
